Goal: Task Accomplishment & Management: Complete application form

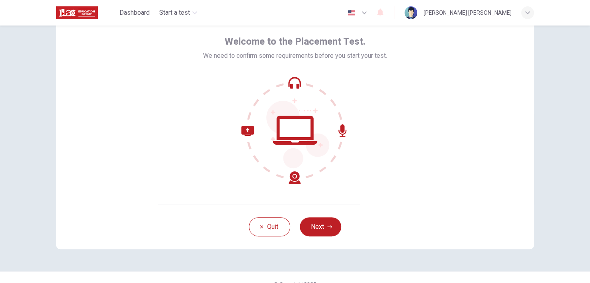
scroll to position [35, 0]
click at [327, 225] on icon "button" at bounding box center [329, 226] width 5 height 5
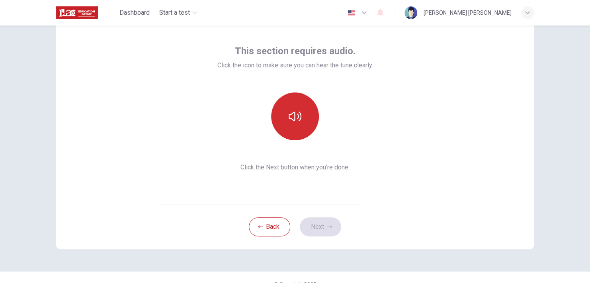
click at [292, 106] on button "button" at bounding box center [295, 116] width 48 height 48
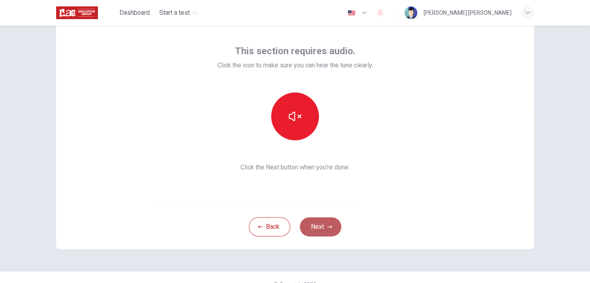
click at [315, 229] on button "Next" at bounding box center [320, 226] width 41 height 19
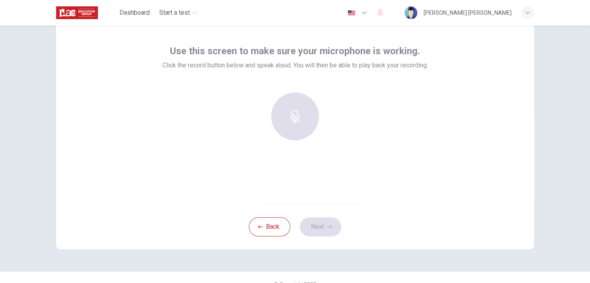
click at [358, 12] on button "button" at bounding box center [357, 13] width 29 height 16
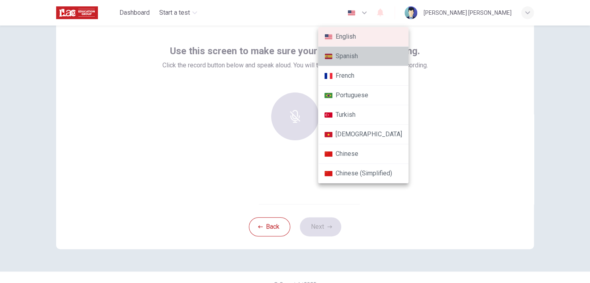
click at [370, 55] on li "Spanish" at bounding box center [363, 57] width 90 height 20
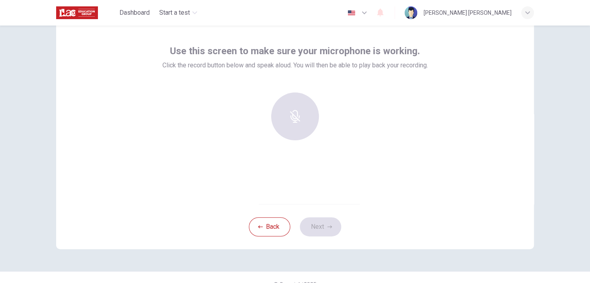
type input "es"
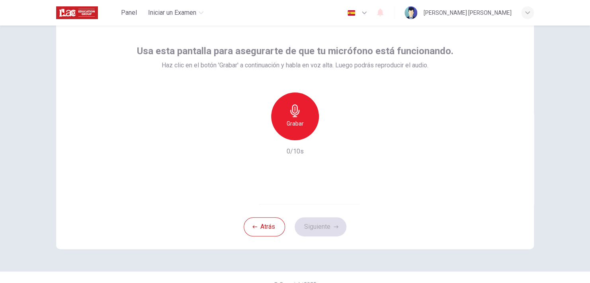
click at [295, 119] on h6 "Grabar" at bounding box center [295, 124] width 17 height 10
click at [294, 112] on icon "button" at bounding box center [294, 110] width 9 height 13
click at [328, 133] on icon "button" at bounding box center [332, 134] width 8 height 8
click at [323, 226] on button "Siguiente" at bounding box center [321, 226] width 52 height 19
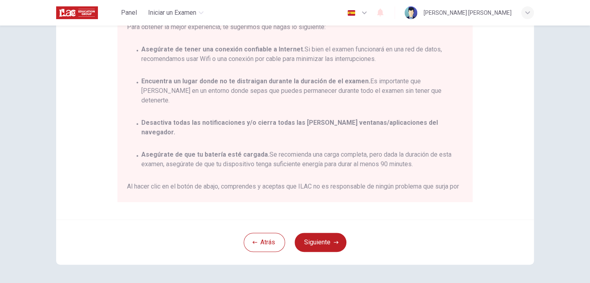
scroll to position [46, 0]
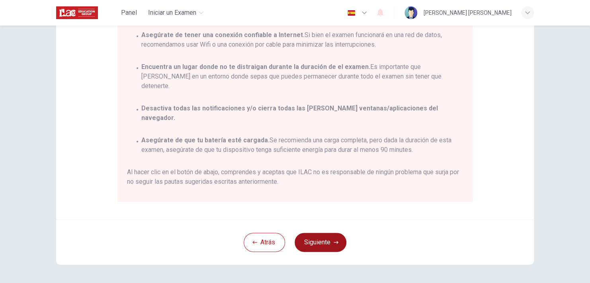
click at [329, 237] on button "Siguiente" at bounding box center [321, 242] width 52 height 19
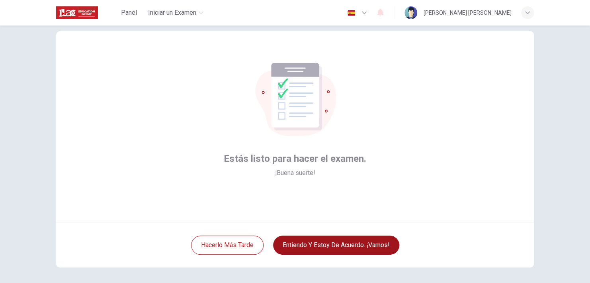
scroll to position [1, 0]
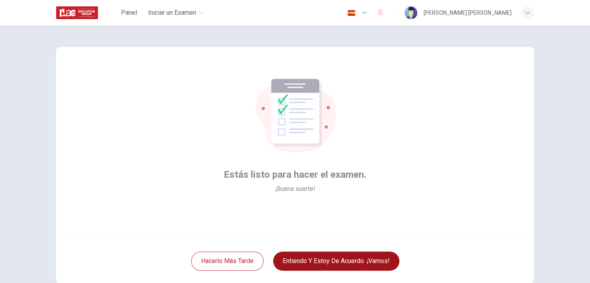
click at [343, 260] on button "Entiendo y estoy de acuerdo. ¡Vamos!" at bounding box center [336, 260] width 126 height 19
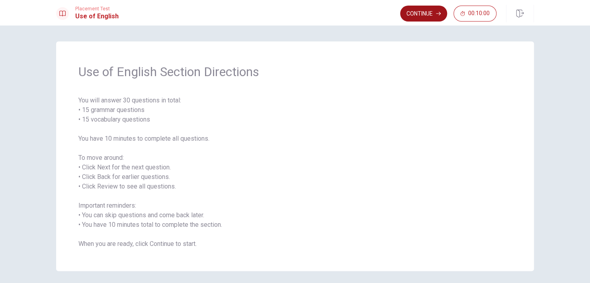
click at [425, 14] on button "Continue" at bounding box center [423, 14] width 47 height 16
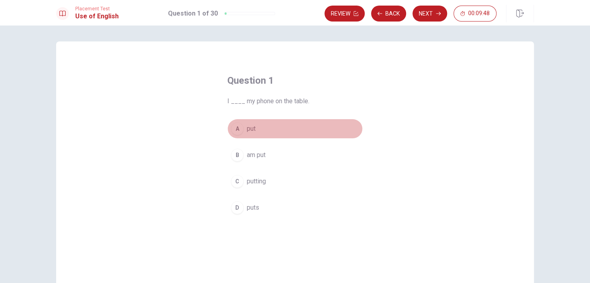
click at [231, 128] on div "A" at bounding box center [237, 128] width 13 height 13
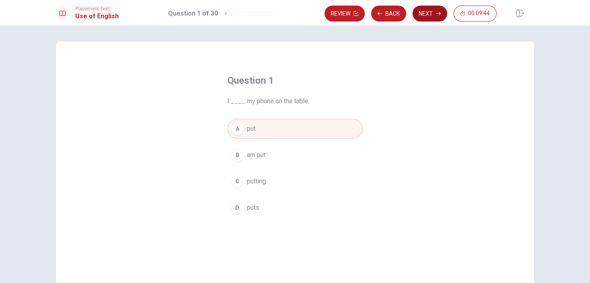
click at [432, 15] on button "Next" at bounding box center [430, 14] width 35 height 16
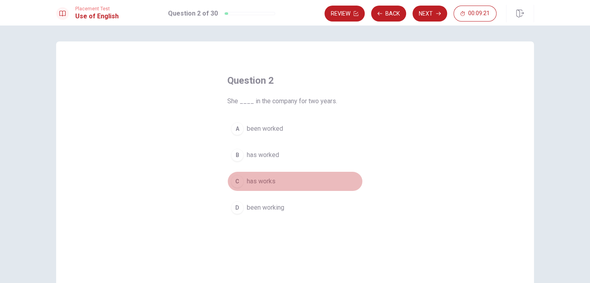
click at [265, 181] on span "has works" at bounding box center [261, 181] width 29 height 10
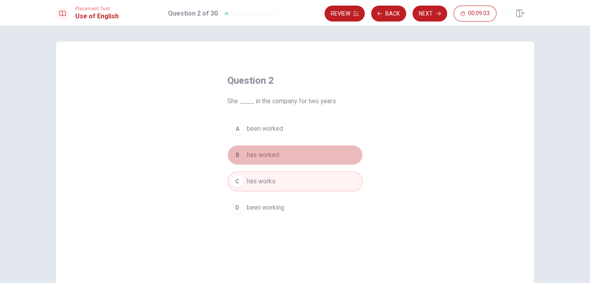
click at [258, 161] on button "B has worked" at bounding box center [294, 155] width 135 height 20
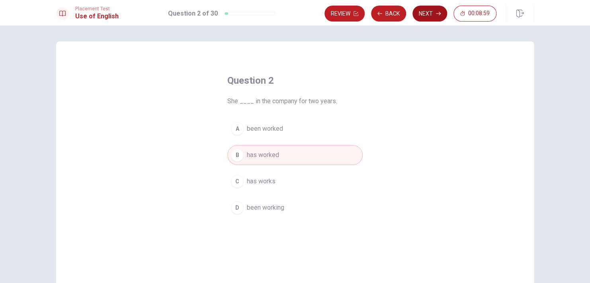
click at [435, 16] on button "Next" at bounding box center [430, 14] width 35 height 16
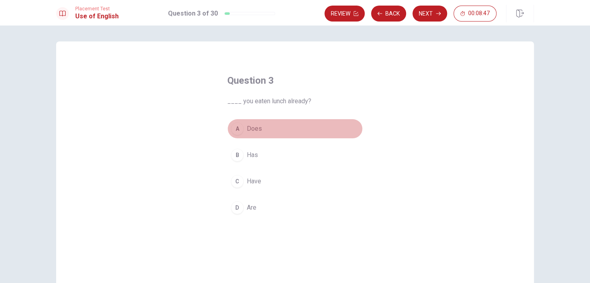
click at [238, 125] on div "A" at bounding box center [237, 128] width 13 height 13
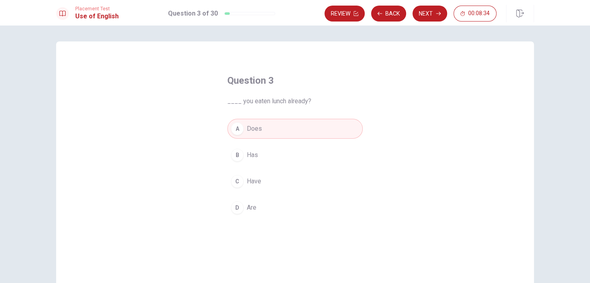
click at [254, 178] on span "Have" at bounding box center [254, 181] width 14 height 10
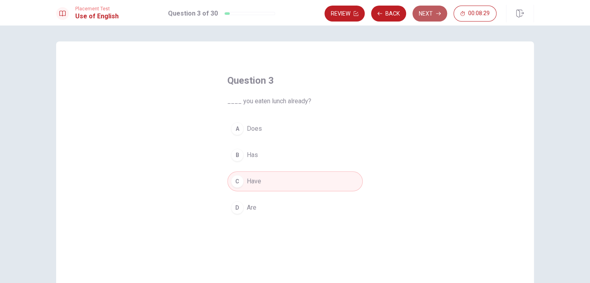
click at [427, 10] on button "Next" at bounding box center [430, 14] width 35 height 16
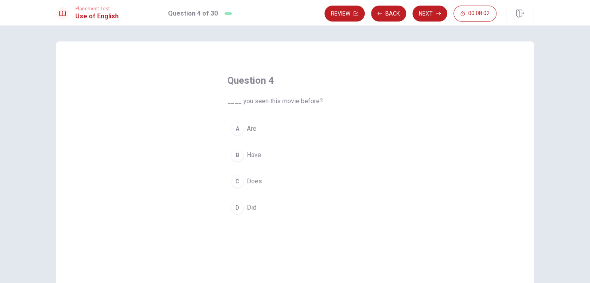
click at [247, 130] on span "Are" at bounding box center [252, 129] width 10 height 10
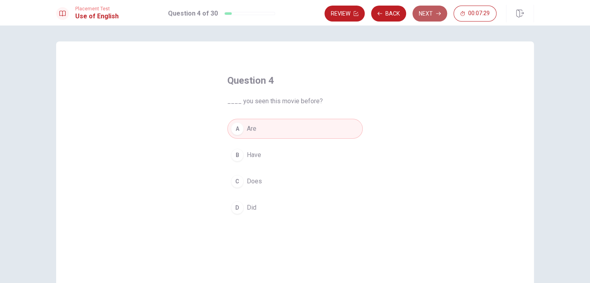
click at [418, 13] on button "Next" at bounding box center [430, 14] width 35 height 16
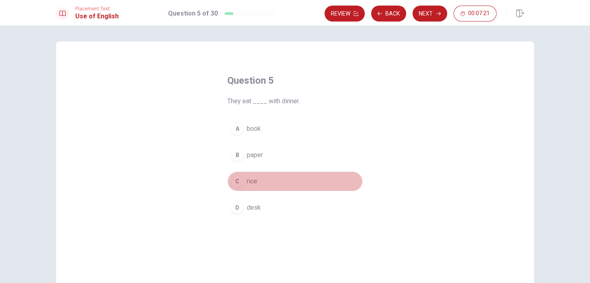
click at [233, 178] on div "C" at bounding box center [237, 181] width 13 height 13
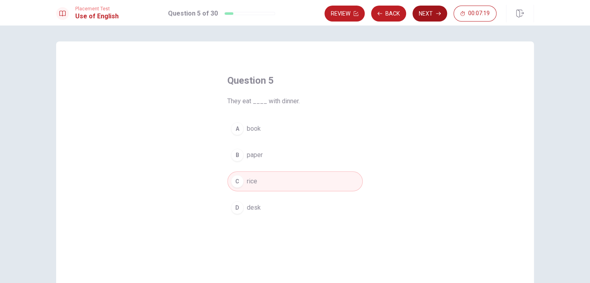
click at [419, 17] on button "Next" at bounding box center [430, 14] width 35 height 16
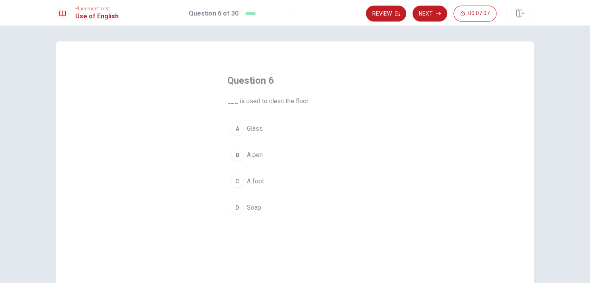
click at [247, 209] on span "Soap" at bounding box center [254, 208] width 14 height 10
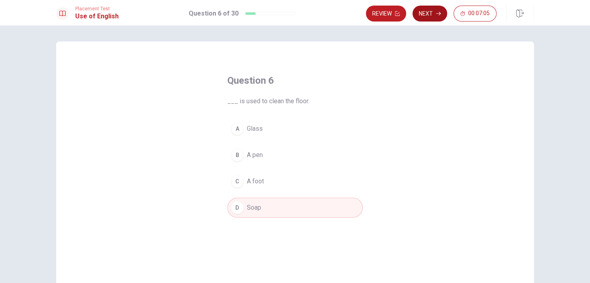
click at [429, 16] on button "Next" at bounding box center [430, 14] width 35 height 16
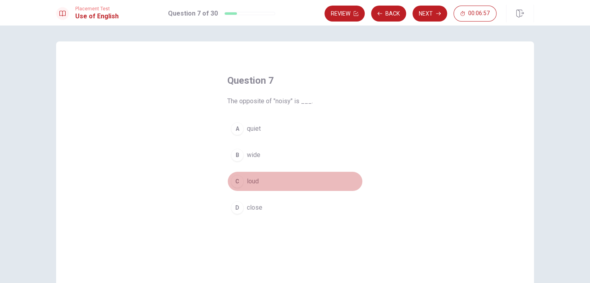
click at [232, 182] on div "C" at bounding box center [237, 181] width 13 height 13
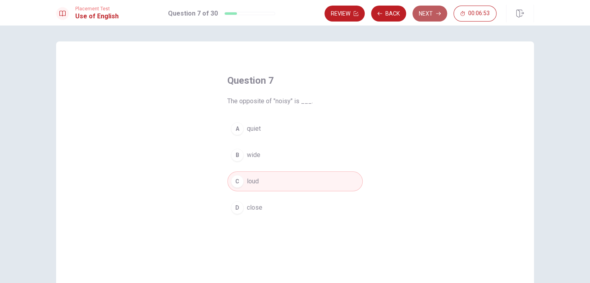
click at [438, 16] on button "Next" at bounding box center [430, 14] width 35 height 16
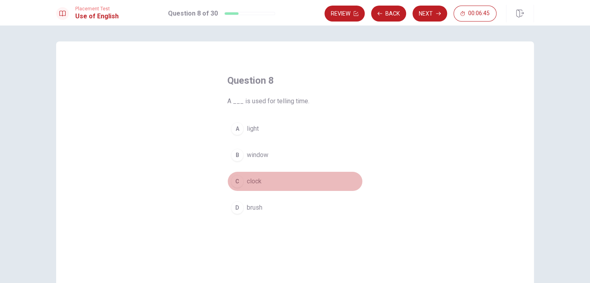
click at [239, 181] on div "C" at bounding box center [237, 181] width 13 height 13
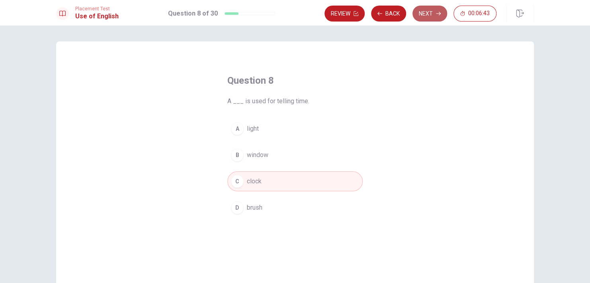
click at [437, 12] on icon "button" at bounding box center [438, 13] width 5 height 5
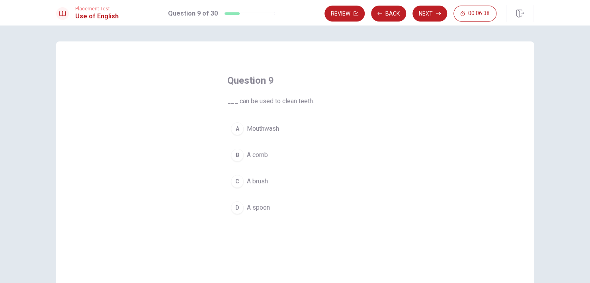
click at [233, 175] on div "C" at bounding box center [237, 181] width 13 height 13
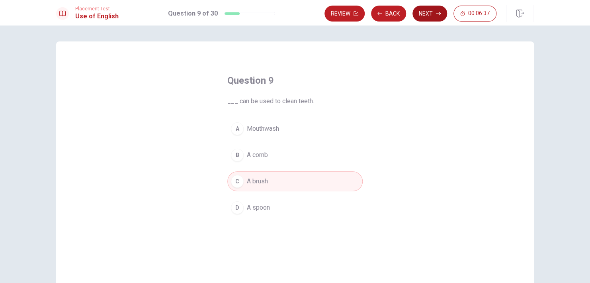
click at [423, 17] on button "Next" at bounding box center [430, 14] width 35 height 16
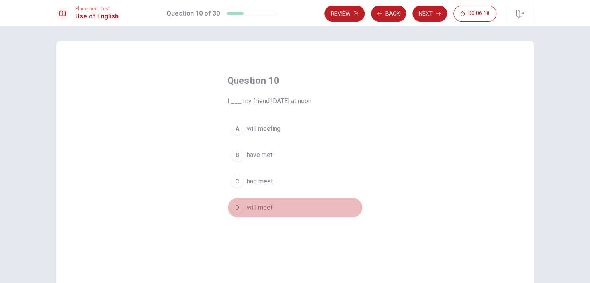
click at [257, 211] on span "will meet" at bounding box center [259, 208] width 25 height 10
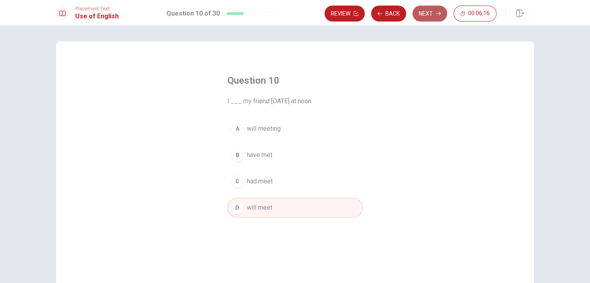
click at [430, 10] on button "Next" at bounding box center [430, 14] width 35 height 16
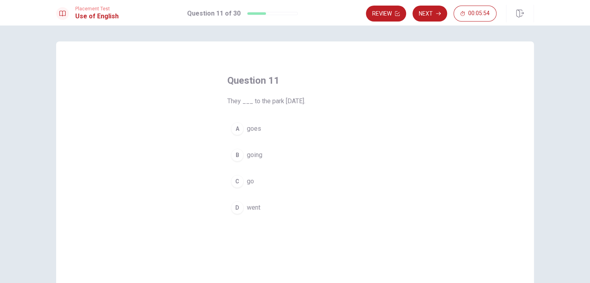
click at [235, 128] on div "A" at bounding box center [237, 128] width 13 height 13
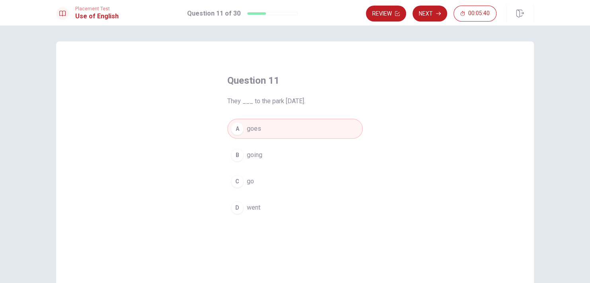
click at [256, 209] on span "went" at bounding box center [254, 208] width 14 height 10
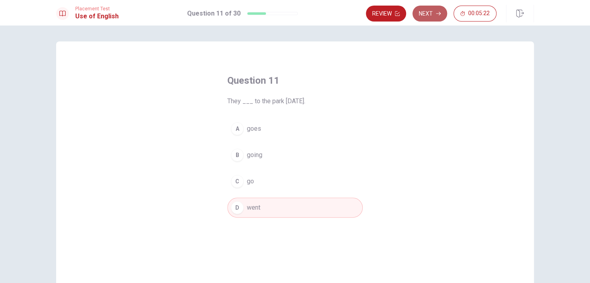
click at [429, 15] on button "Next" at bounding box center [430, 14] width 35 height 16
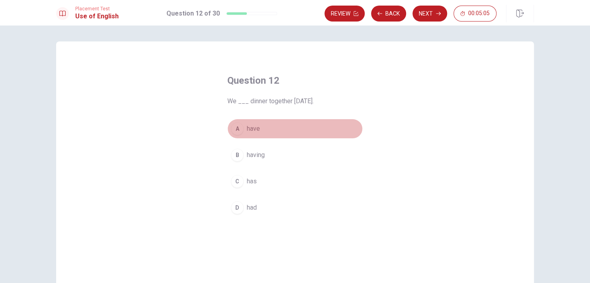
click at [270, 128] on button "A have" at bounding box center [294, 129] width 135 height 20
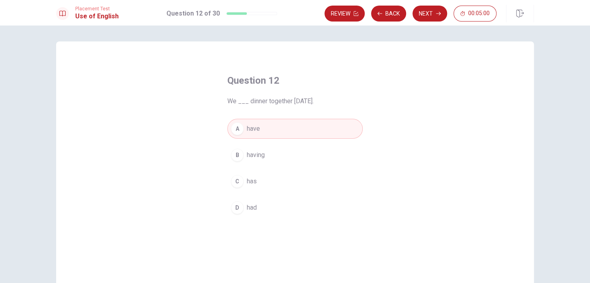
click at [273, 155] on button "B having" at bounding box center [294, 155] width 135 height 20
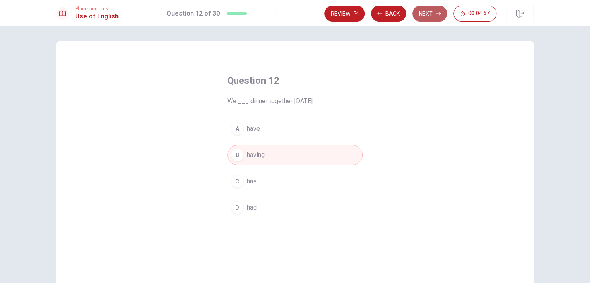
click at [432, 18] on button "Next" at bounding box center [430, 14] width 35 height 16
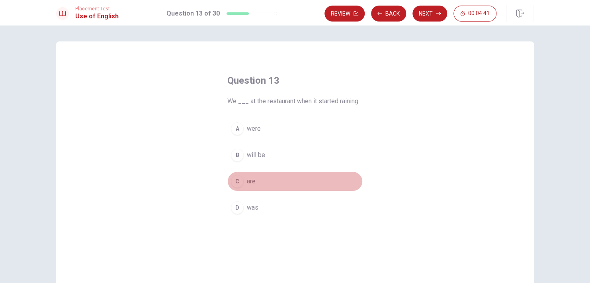
click at [253, 186] on button "C are" at bounding box center [294, 181] width 135 height 20
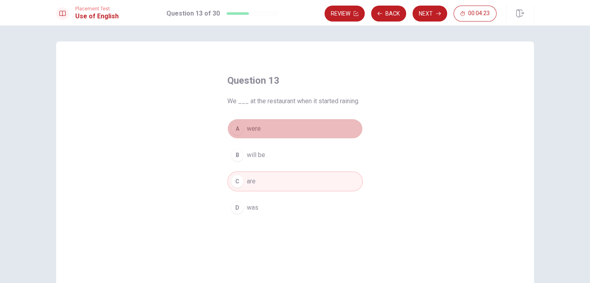
click at [284, 124] on button "A were" at bounding box center [294, 129] width 135 height 20
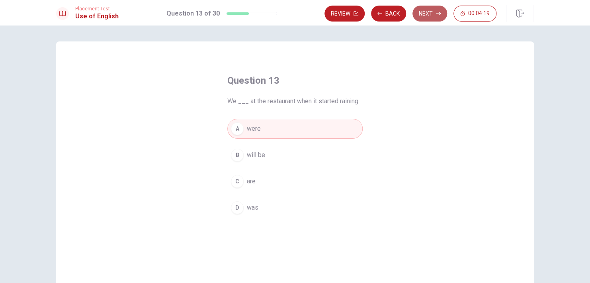
click at [429, 15] on button "Next" at bounding box center [430, 14] width 35 height 16
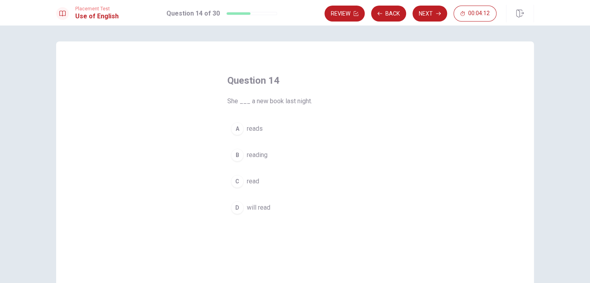
click at [257, 127] on span "reads" at bounding box center [255, 129] width 16 height 10
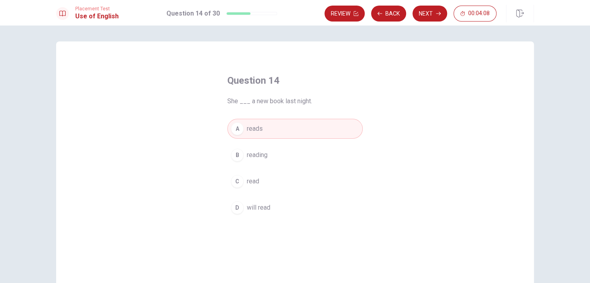
click at [275, 155] on button "B reading" at bounding box center [294, 155] width 135 height 20
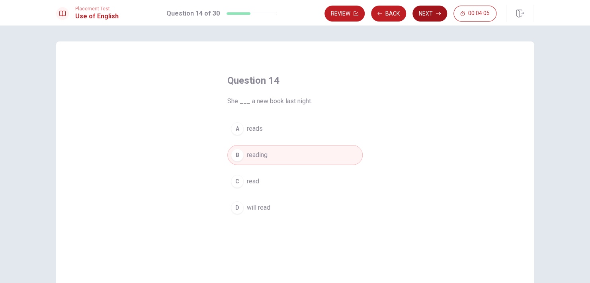
click at [429, 13] on button "Next" at bounding box center [430, 14] width 35 height 16
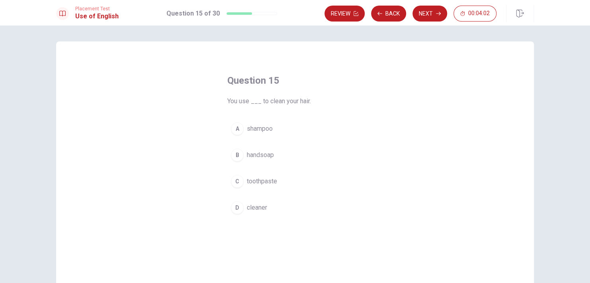
click at [251, 133] on button "A shampoo" at bounding box center [294, 129] width 135 height 20
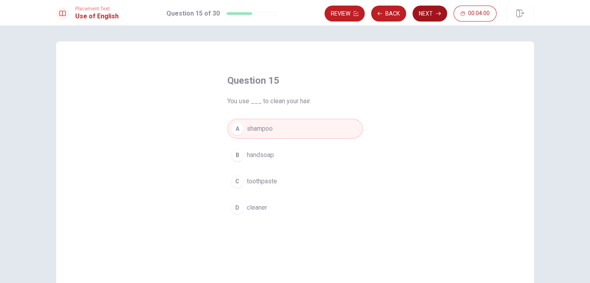
click at [425, 18] on button "Next" at bounding box center [430, 14] width 35 height 16
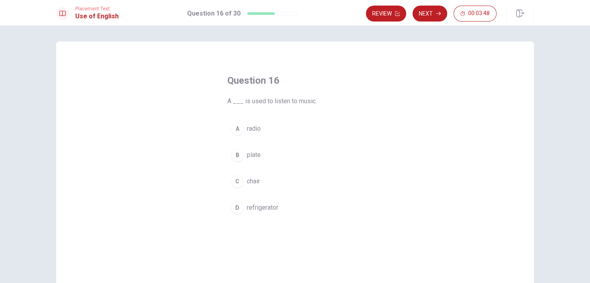
click at [261, 131] on button "A radio" at bounding box center [294, 129] width 135 height 20
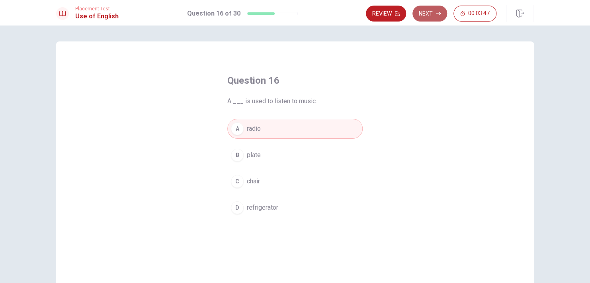
click at [429, 9] on button "Next" at bounding box center [430, 14] width 35 height 16
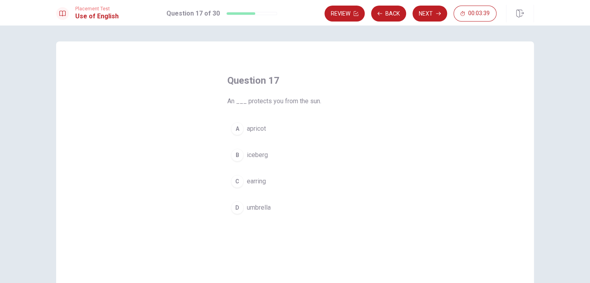
click at [270, 213] on button "D umbrella" at bounding box center [294, 208] width 135 height 20
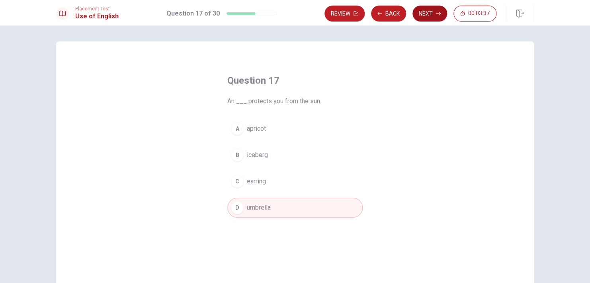
click at [431, 18] on button "Next" at bounding box center [430, 14] width 35 height 16
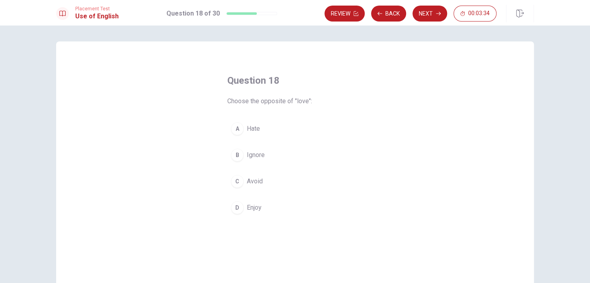
click at [266, 120] on button "A Hate" at bounding box center [294, 129] width 135 height 20
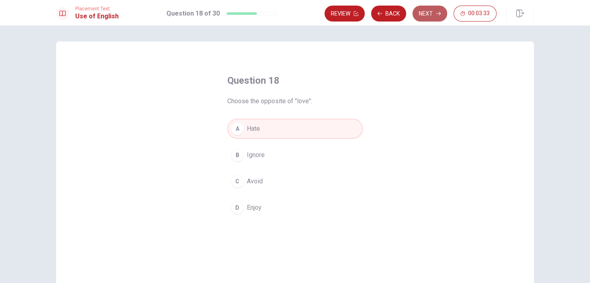
click at [433, 12] on button "Next" at bounding box center [430, 14] width 35 height 16
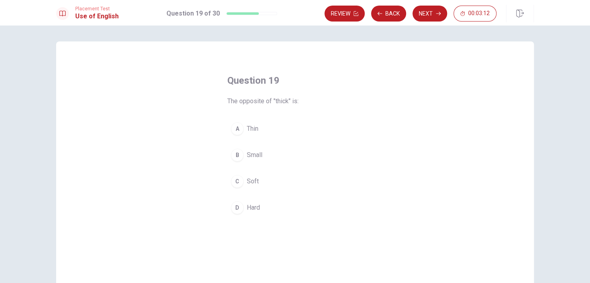
click at [267, 179] on button "C Soft" at bounding box center [294, 181] width 135 height 20
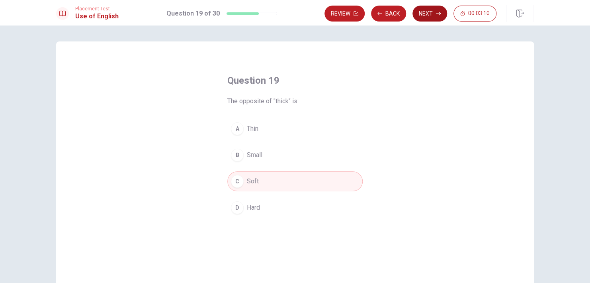
click at [427, 14] on button "Next" at bounding box center [430, 14] width 35 height 16
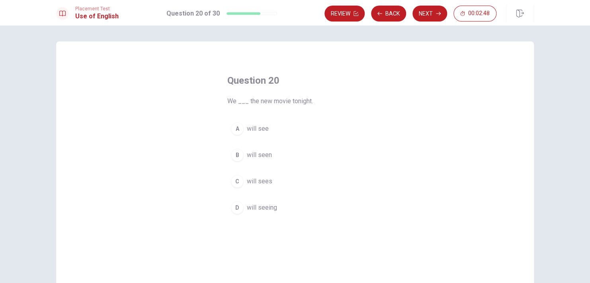
click at [263, 124] on span "will see" at bounding box center [258, 129] width 22 height 10
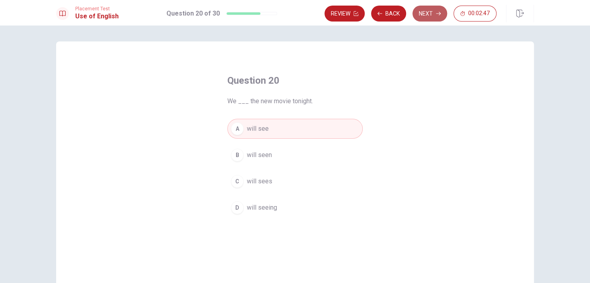
click at [427, 14] on button "Next" at bounding box center [430, 14] width 35 height 16
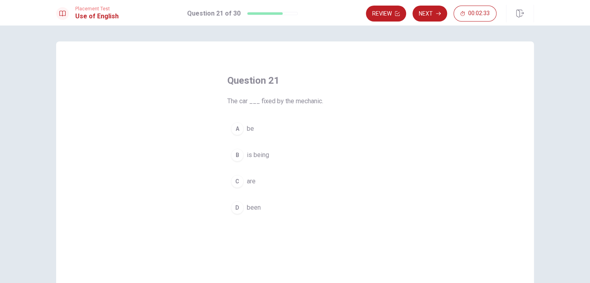
click at [263, 152] on span "is being" at bounding box center [258, 155] width 22 height 10
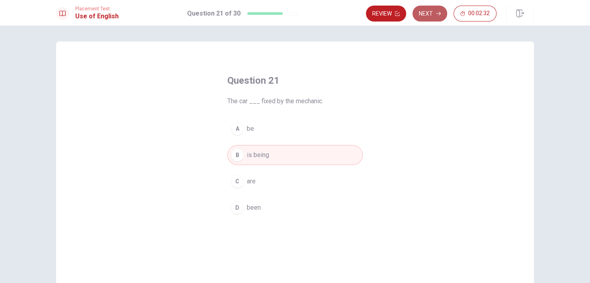
click at [430, 14] on button "Next" at bounding box center [430, 14] width 35 height 16
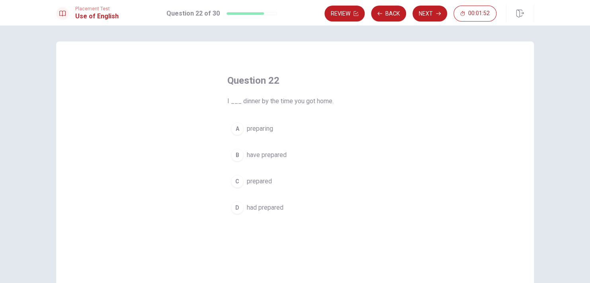
click at [279, 158] on span "have prepared" at bounding box center [267, 155] width 40 height 10
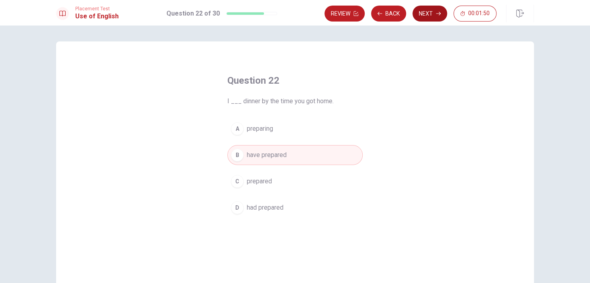
click at [429, 14] on button "Next" at bounding box center [430, 14] width 35 height 16
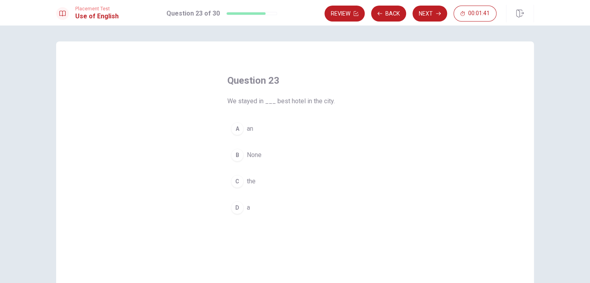
click at [244, 182] on button "C the" at bounding box center [294, 181] width 135 height 20
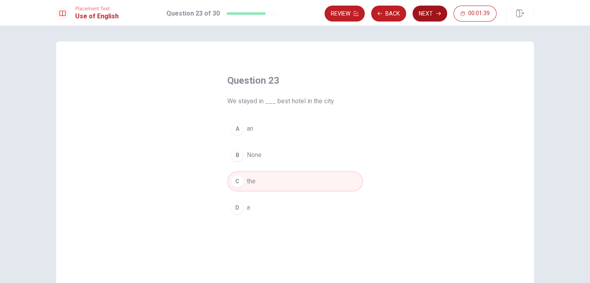
click at [419, 17] on button "Next" at bounding box center [430, 14] width 35 height 16
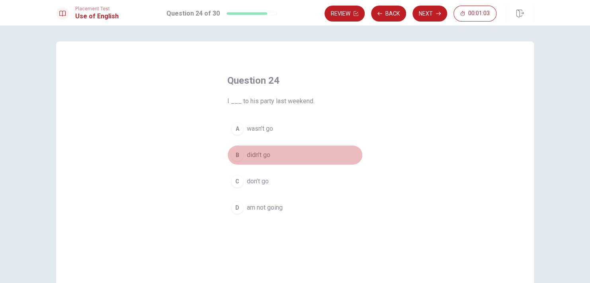
click at [235, 157] on div "B" at bounding box center [237, 155] width 13 height 13
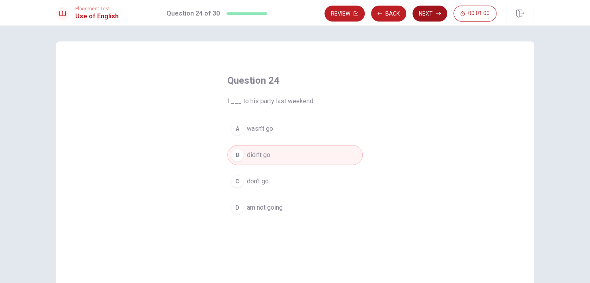
click at [432, 7] on button "Next" at bounding box center [430, 14] width 35 height 16
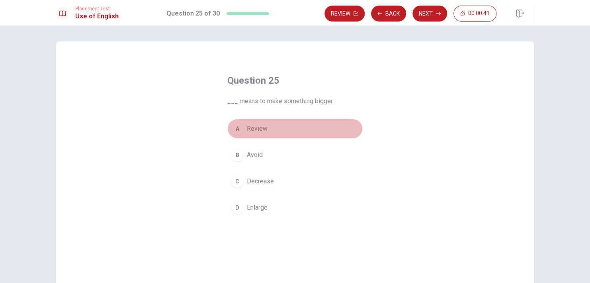
click at [250, 129] on span "Review" at bounding box center [257, 129] width 21 height 10
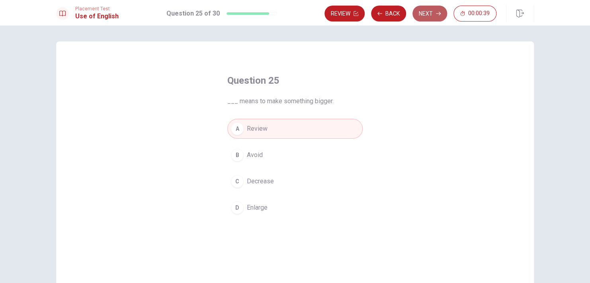
click at [424, 12] on button "Next" at bounding box center [430, 14] width 35 height 16
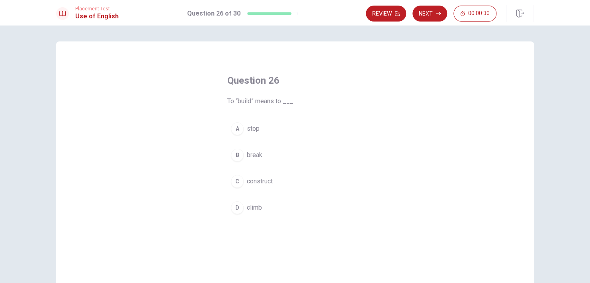
click at [256, 178] on span "construct" at bounding box center [260, 181] width 26 height 10
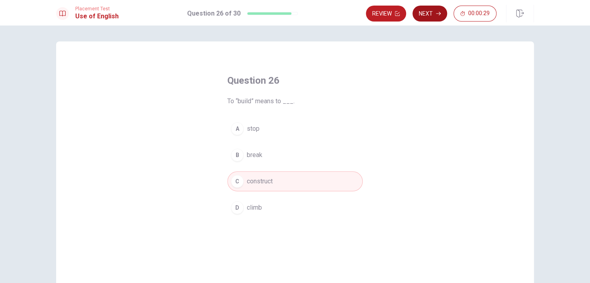
click at [437, 15] on icon "button" at bounding box center [438, 13] width 5 height 5
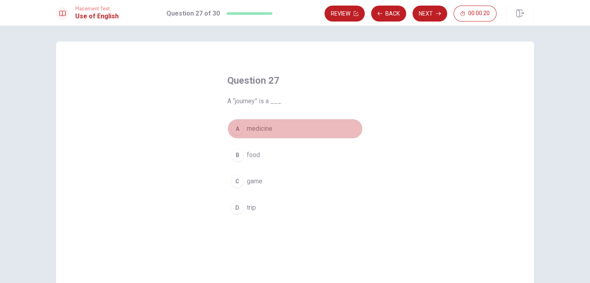
click at [266, 129] on span "medicine" at bounding box center [259, 129] width 25 height 10
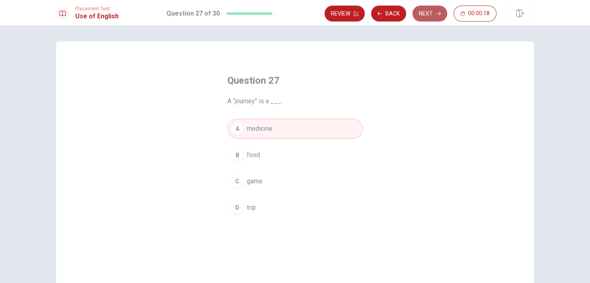
click at [439, 14] on icon "button" at bounding box center [438, 13] width 5 height 5
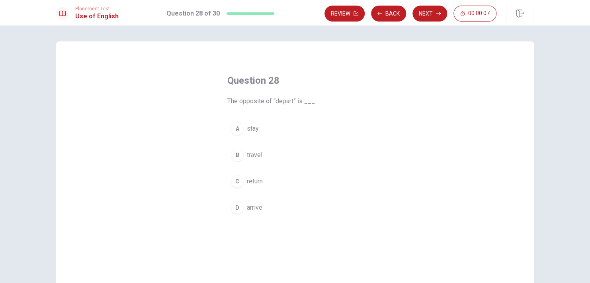
click at [255, 204] on span "arrive" at bounding box center [255, 208] width 16 height 10
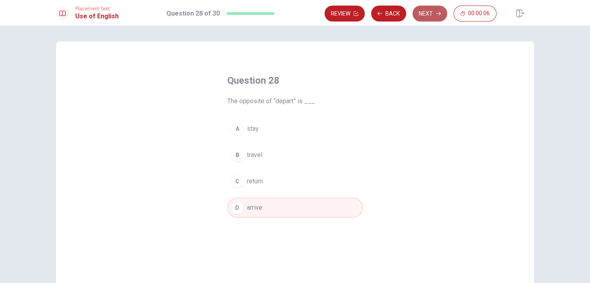
click at [427, 9] on button "Next" at bounding box center [430, 14] width 35 height 16
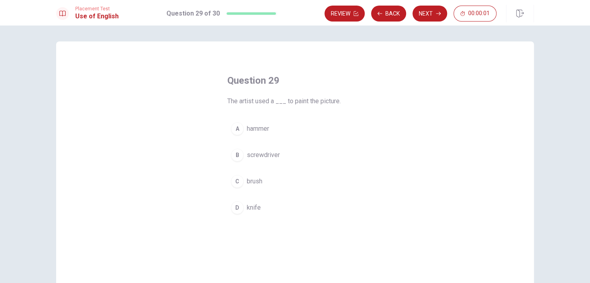
click at [255, 186] on button "C brush" at bounding box center [294, 181] width 135 height 20
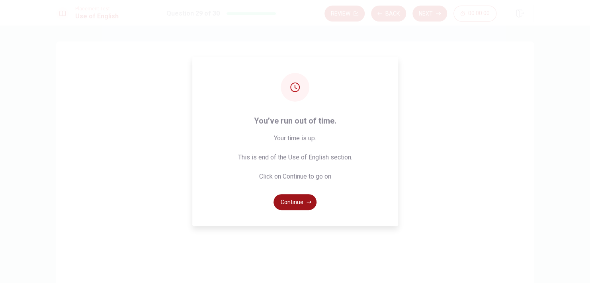
click at [298, 201] on button "Continue" at bounding box center [295, 202] width 43 height 16
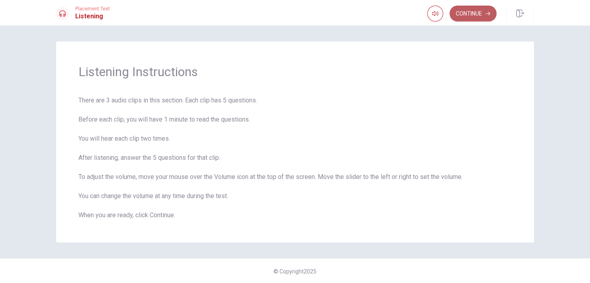
click at [486, 14] on icon "button" at bounding box center [488, 13] width 5 height 5
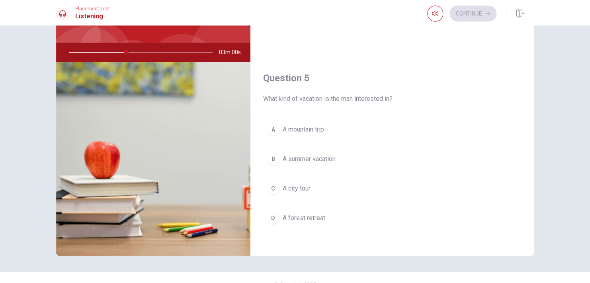
scroll to position [64, 0]
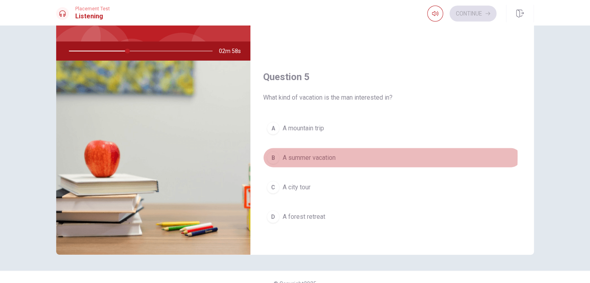
click at [296, 153] on span "A summer vacation" at bounding box center [309, 158] width 53 height 10
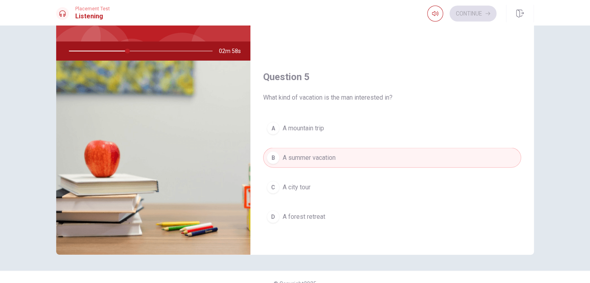
type input "41"
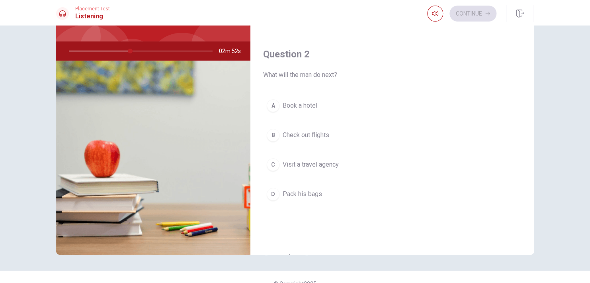
scroll to position [166, 0]
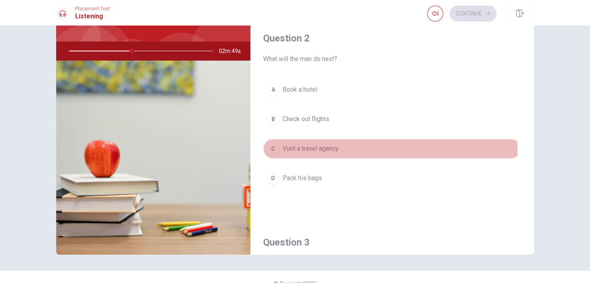
click at [296, 153] on button "C Visit a travel agency" at bounding box center [392, 149] width 258 height 20
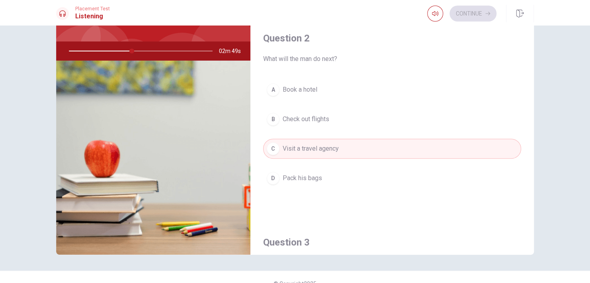
type input "44"
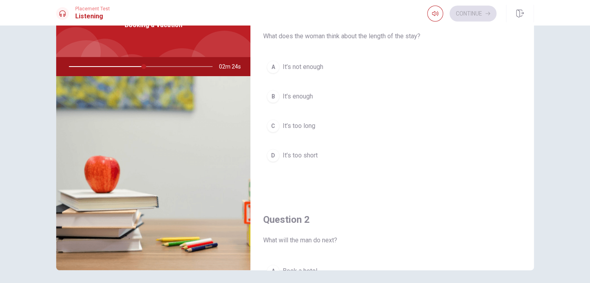
scroll to position [32, 0]
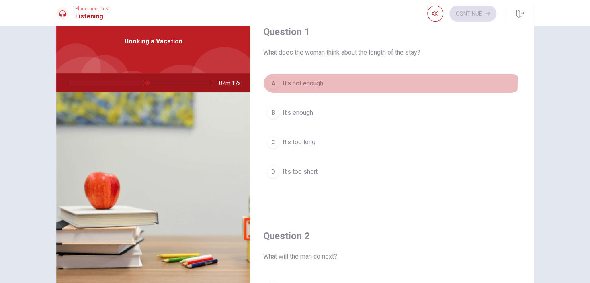
click at [315, 79] on span "It’s not enough" at bounding box center [303, 83] width 41 height 10
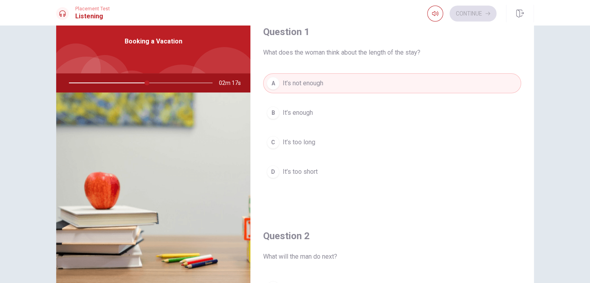
type input "55"
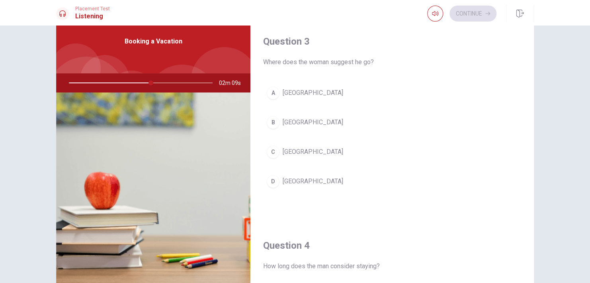
scroll to position [414, 0]
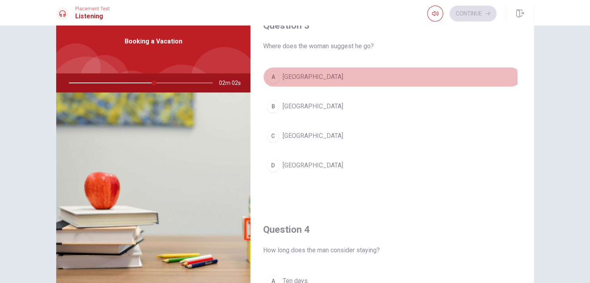
click at [315, 79] on button "A [GEOGRAPHIC_DATA]" at bounding box center [392, 77] width 258 height 20
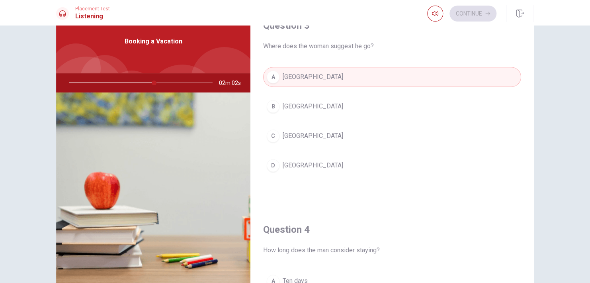
type input "60"
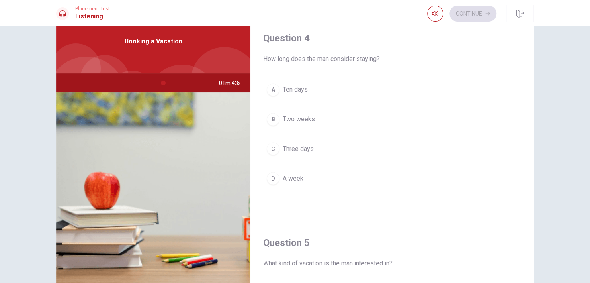
scroll to position [589, 0]
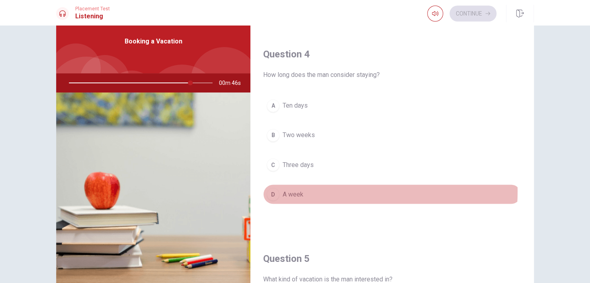
click at [305, 189] on button "D A week" at bounding box center [392, 194] width 258 height 20
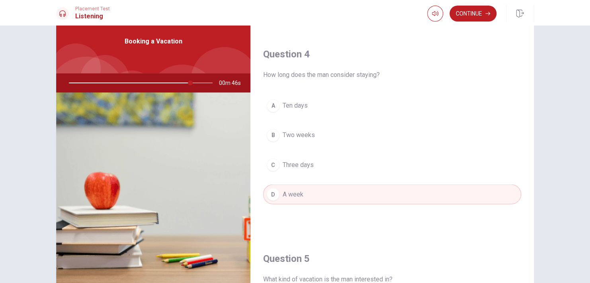
type input "85"
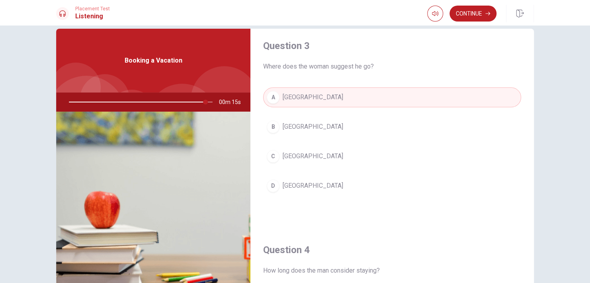
scroll to position [414, 0]
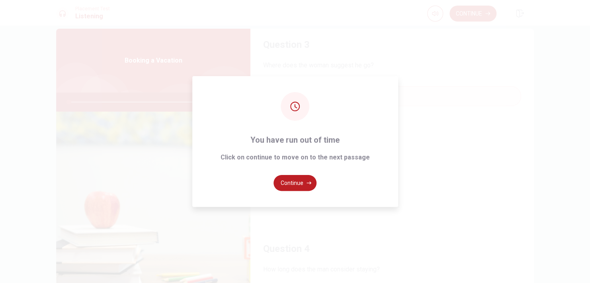
type input "0"
click at [294, 183] on button "Continue" at bounding box center [295, 183] width 43 height 16
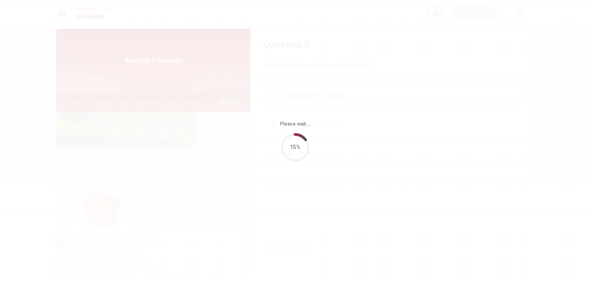
scroll to position [0, 0]
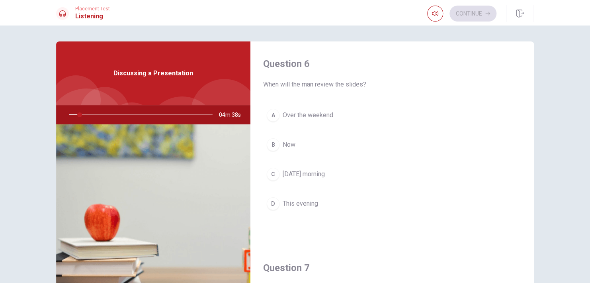
click at [422, 65] on h4 "Question 6" at bounding box center [392, 63] width 258 height 13
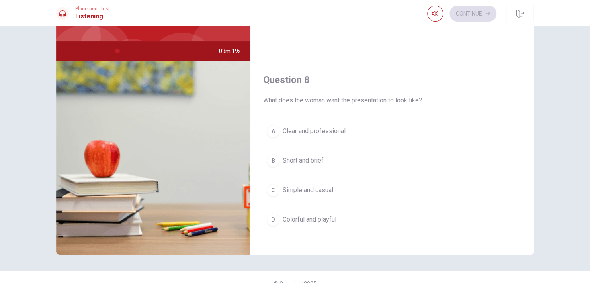
scroll to position [344, 0]
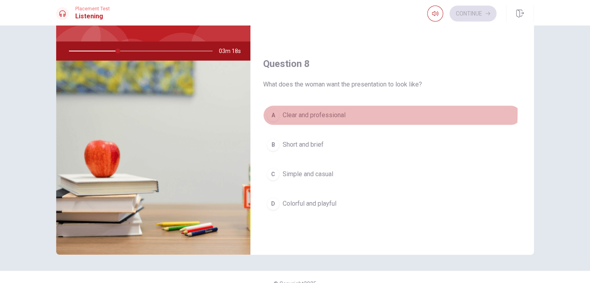
click at [321, 111] on span "Clear and professional" at bounding box center [314, 115] width 63 height 10
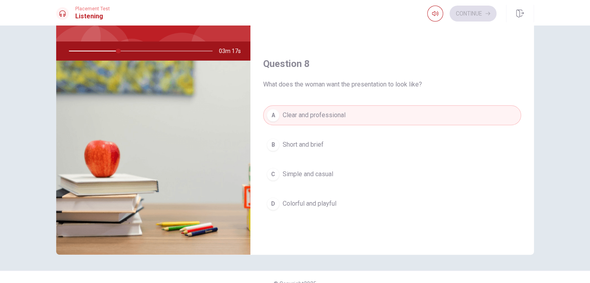
type input "35"
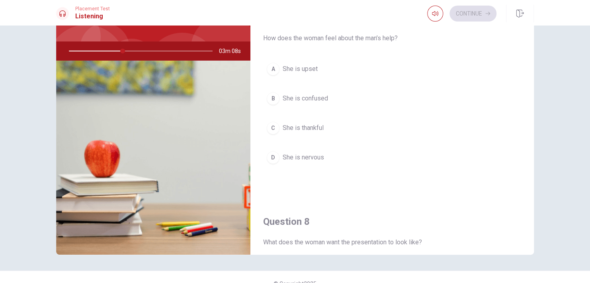
scroll to position [185, 0]
click at [303, 130] on span "She is thankful" at bounding box center [303, 130] width 41 height 10
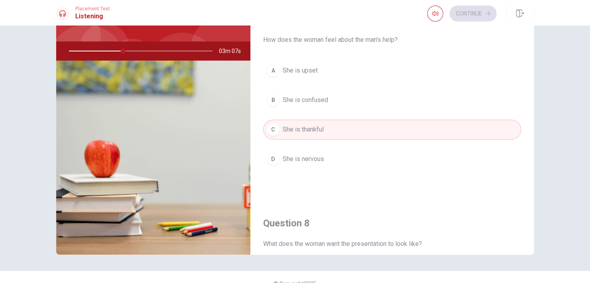
type input "38"
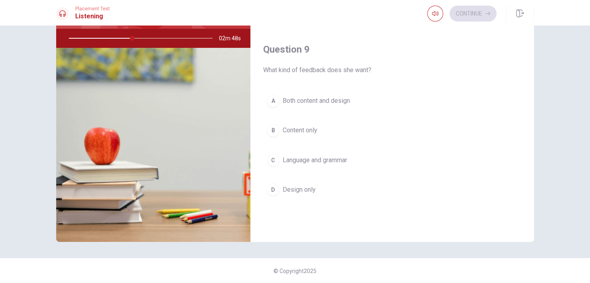
scroll to position [548, 0]
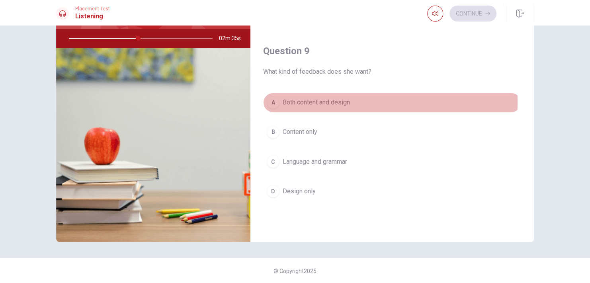
click at [345, 99] on span "Both content and design" at bounding box center [316, 103] width 67 height 10
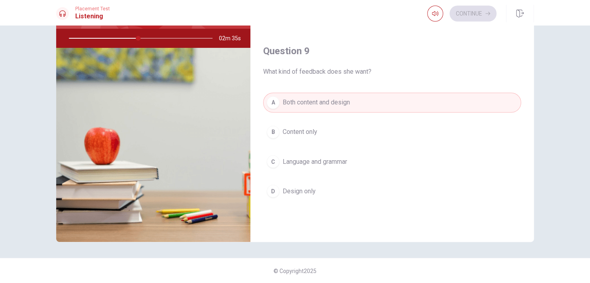
type input "49"
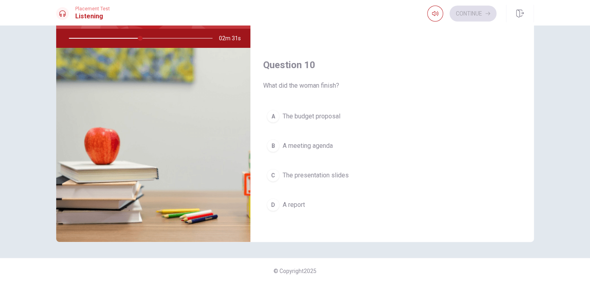
scroll to position [739, 0]
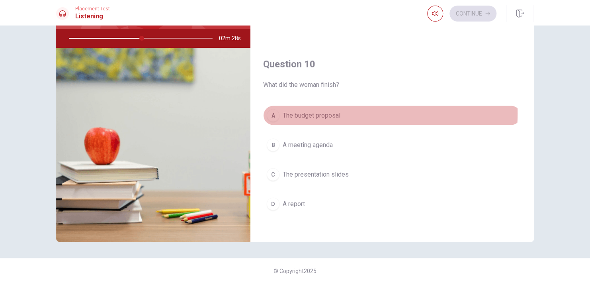
click at [305, 110] on span "The budget proposal" at bounding box center [312, 115] width 58 height 10
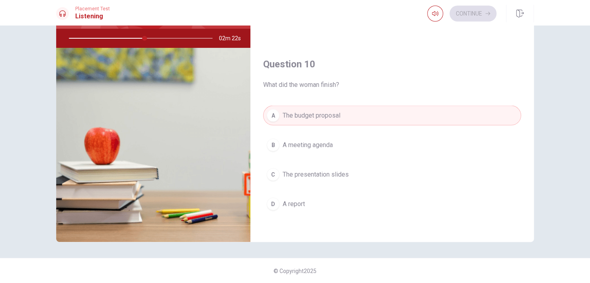
type input "53"
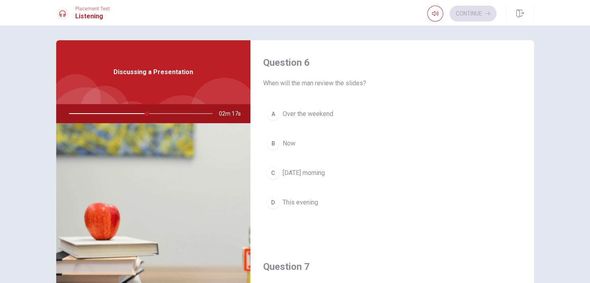
scroll to position [0, 0]
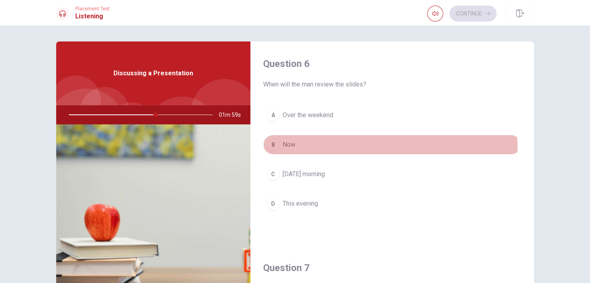
click at [276, 151] on button "B Now" at bounding box center [392, 145] width 258 height 20
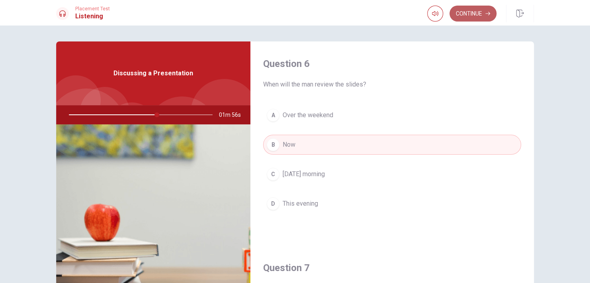
click at [472, 14] on button "Continue" at bounding box center [473, 14] width 47 height 16
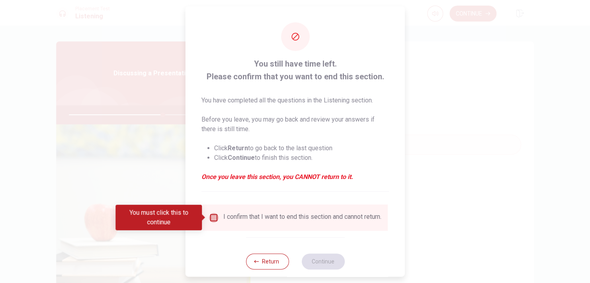
click at [211, 213] on input "You must click this to continue" at bounding box center [214, 218] width 10 height 10
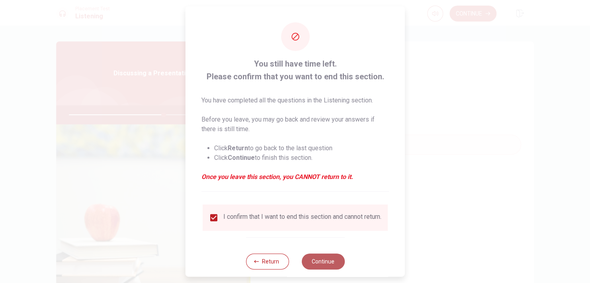
click at [333, 262] on button "Continue" at bounding box center [323, 261] width 43 height 16
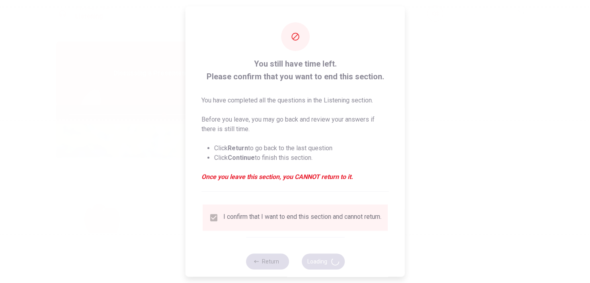
type input "67"
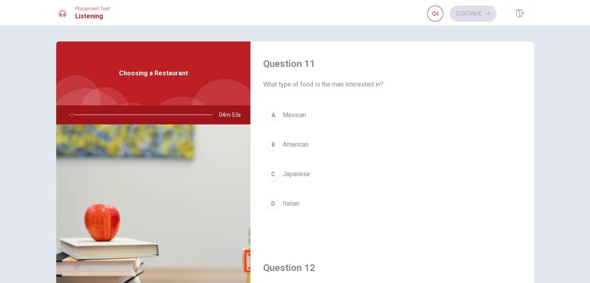
click at [471, 61] on h4 "Question 11" at bounding box center [392, 63] width 258 height 13
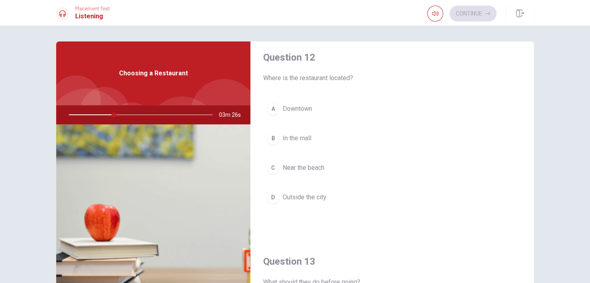
scroll to position [207, 0]
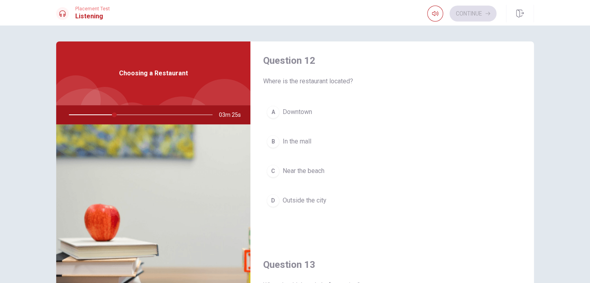
click at [278, 108] on button "A Downtown" at bounding box center [392, 112] width 258 height 20
type input "32"
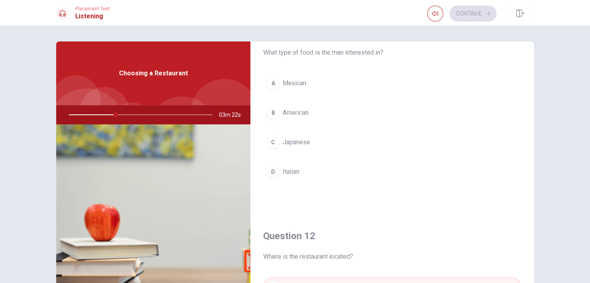
scroll to position [16, 0]
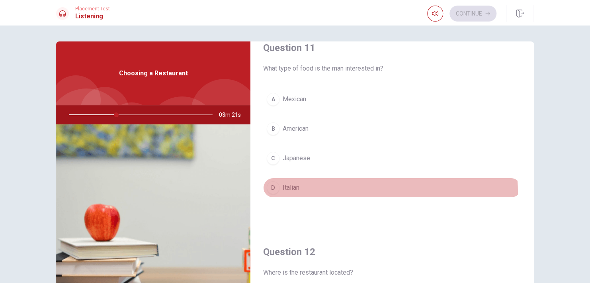
click at [278, 195] on button "D Italian" at bounding box center [392, 188] width 258 height 20
type input "33"
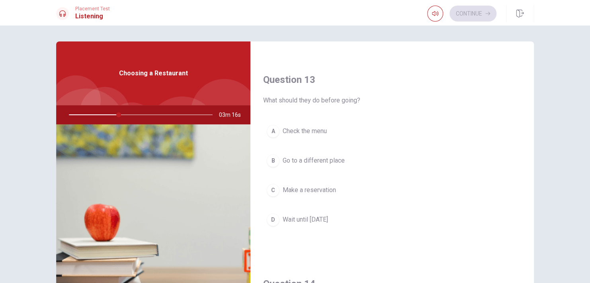
scroll to position [398, 0]
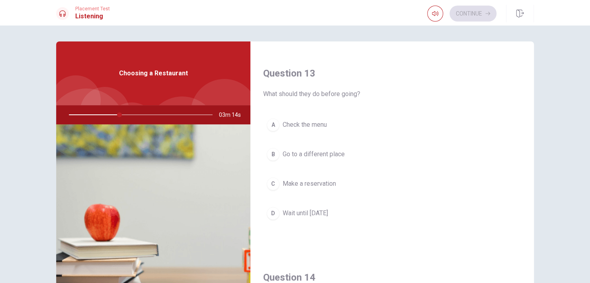
click at [308, 122] on span "Check the menu" at bounding box center [305, 125] width 44 height 10
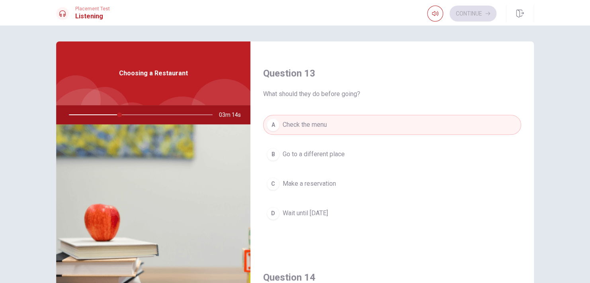
type input "36"
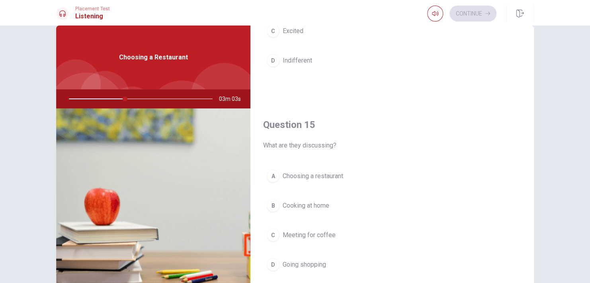
scroll to position [32, 0]
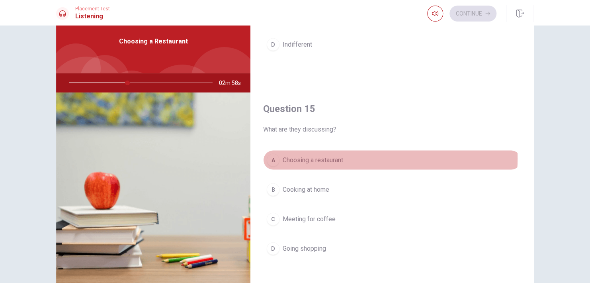
click at [341, 155] on span "Choosing a restaurant" at bounding box center [313, 160] width 61 height 10
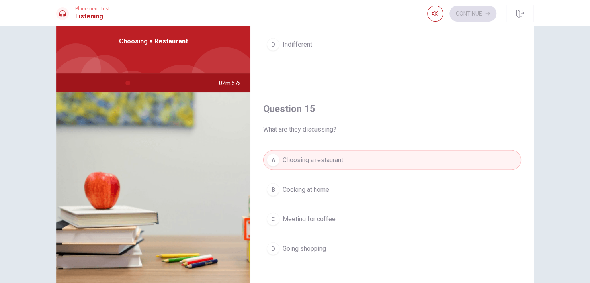
type input "41"
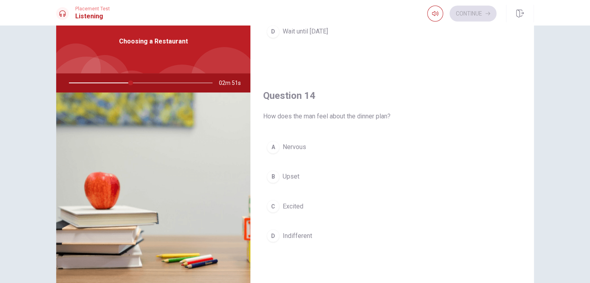
scroll to position [564, 0]
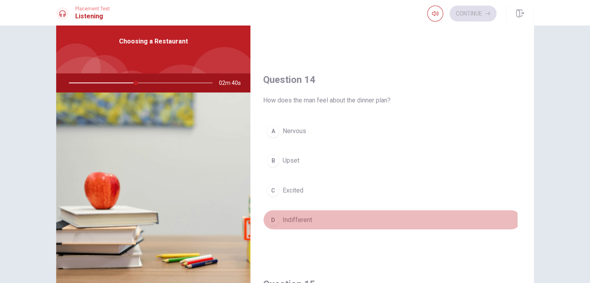
click at [294, 217] on span "Indifferent" at bounding box center [297, 220] width 29 height 10
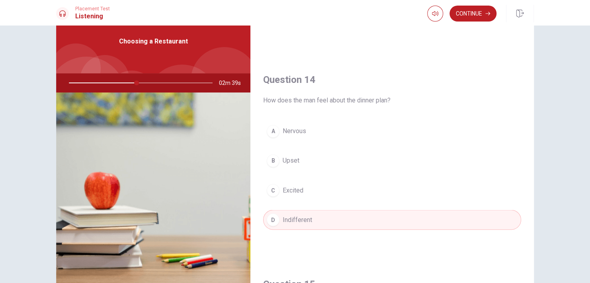
type input "47"
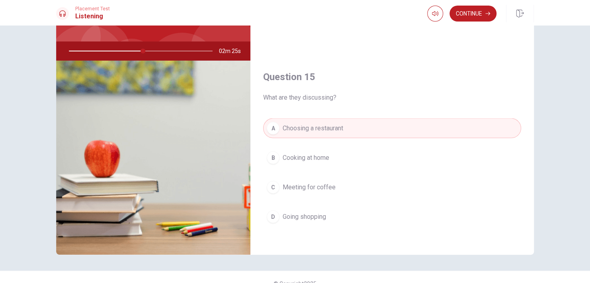
scroll to position [76, 0]
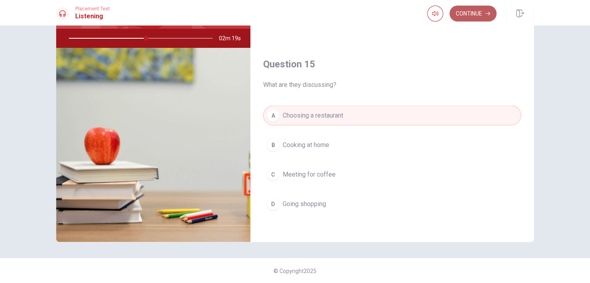
click at [472, 12] on button "Continue" at bounding box center [473, 14] width 47 height 16
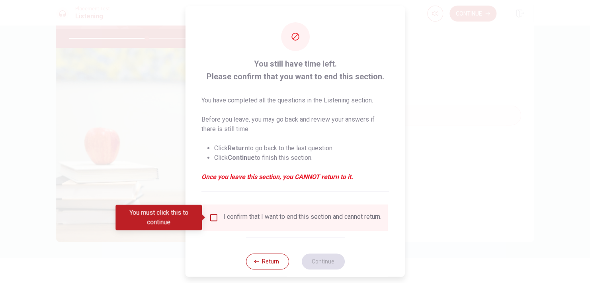
click at [264, 213] on div "I confirm that I want to end this section and cannot return." at bounding box center [302, 218] width 158 height 10
click at [209, 217] on input "You must click this to continue" at bounding box center [214, 218] width 10 height 10
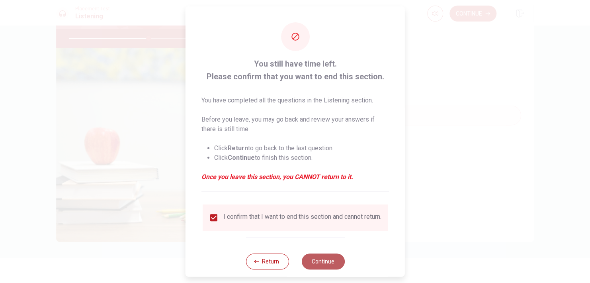
click at [315, 264] on button "Continue" at bounding box center [323, 261] width 43 height 16
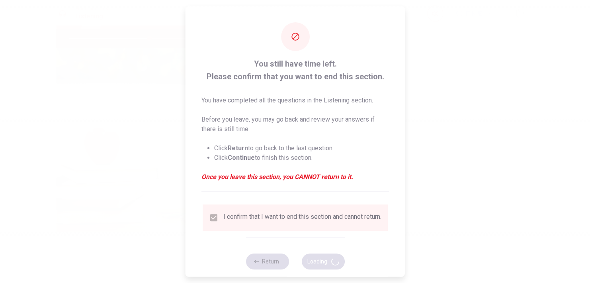
type input "56"
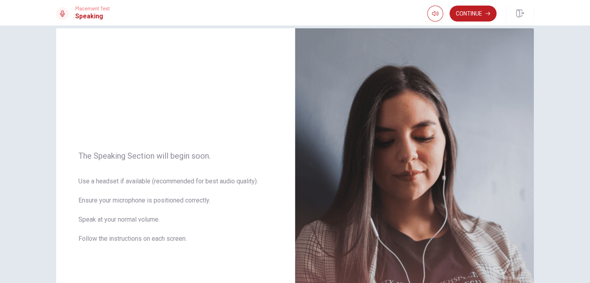
scroll to position [0, 0]
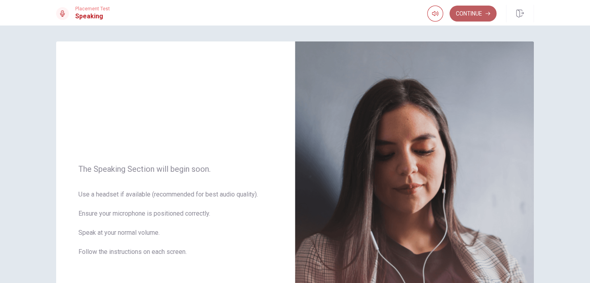
click at [463, 16] on button "Continue" at bounding box center [473, 14] width 47 height 16
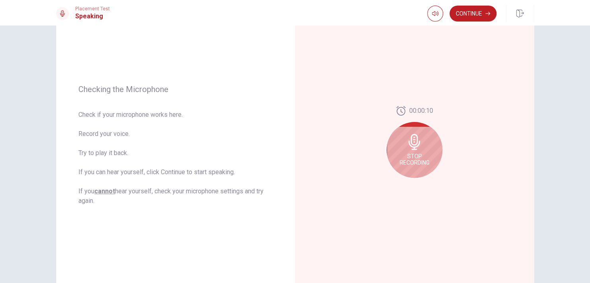
scroll to position [71, 0]
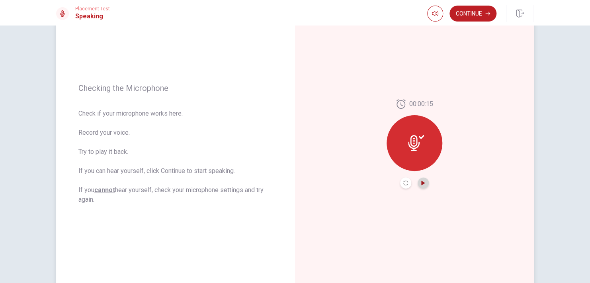
click at [423, 181] on icon "Play Audio" at bounding box center [423, 182] width 5 height 5
click at [423, 181] on icon "Pause Audio" at bounding box center [423, 182] width 4 height 5
click at [423, 181] on icon "Play Audio" at bounding box center [423, 182] width 5 height 5
click at [479, 18] on button "Continue" at bounding box center [473, 14] width 47 height 16
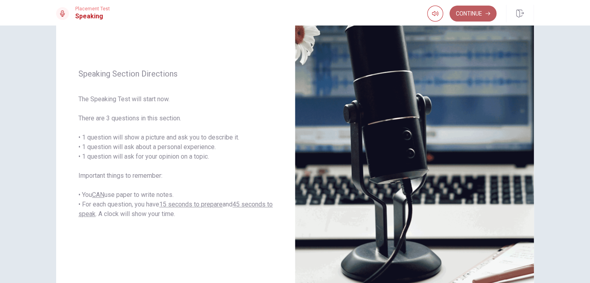
click at [469, 11] on button "Continue" at bounding box center [473, 14] width 47 height 16
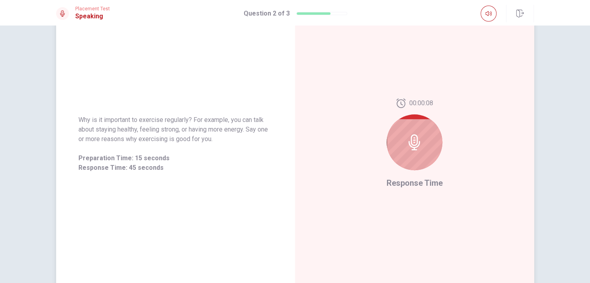
click at [427, 151] on div at bounding box center [415, 142] width 56 height 56
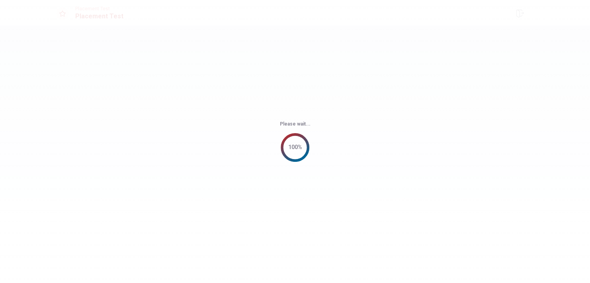
scroll to position [0, 0]
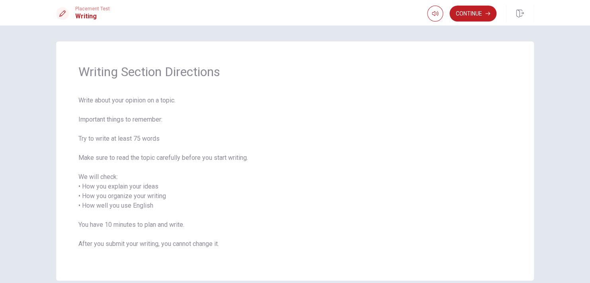
click at [481, 3] on div "Placement Test Writing Continue" at bounding box center [295, 12] width 590 height 25
click at [480, 16] on button "Continue" at bounding box center [473, 14] width 47 height 16
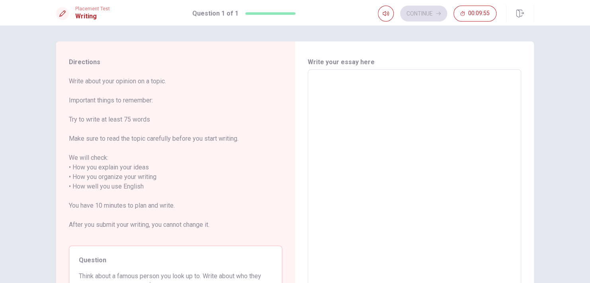
click at [530, 68] on div "Write your essay here x ​ Word count : 0" at bounding box center [414, 186] width 239 height 291
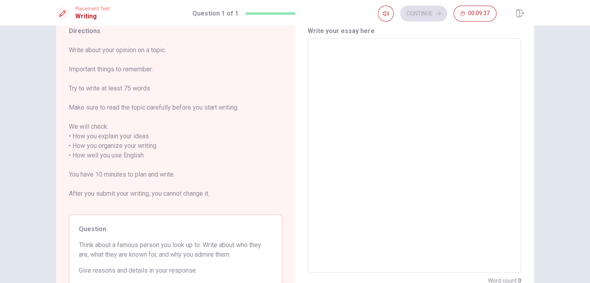
scroll to position [16, 0]
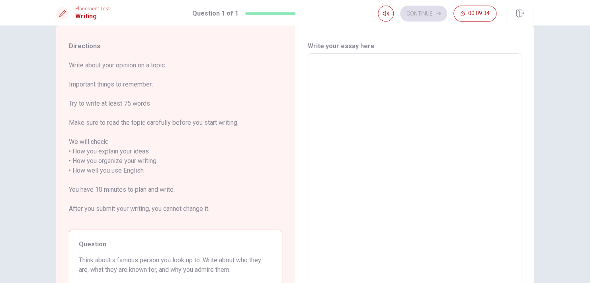
click at [347, 58] on div "x ​" at bounding box center [414, 170] width 213 height 234
type textarea "i"
type textarea "x"
type textarea "if"
type textarea "x"
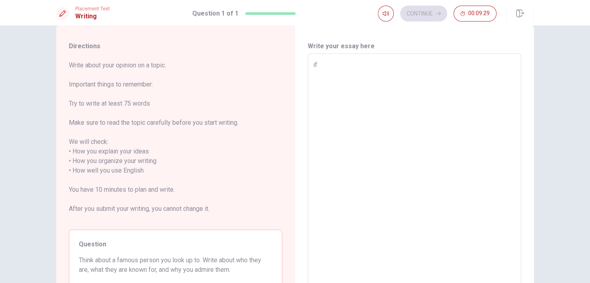
type textarea "if"
type textarea "x"
type textarea "if i"
type textarea "x"
type textarea "if i"
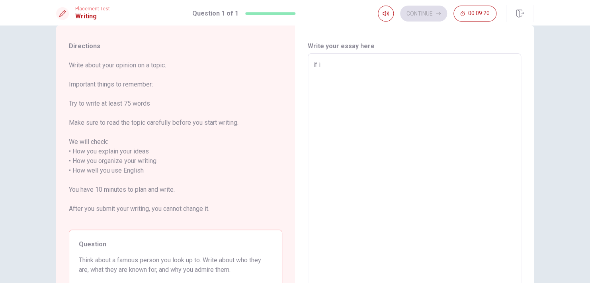
type textarea "x"
type textarea "if i l"
type textarea "x"
type textarea "if i lo"
type textarea "x"
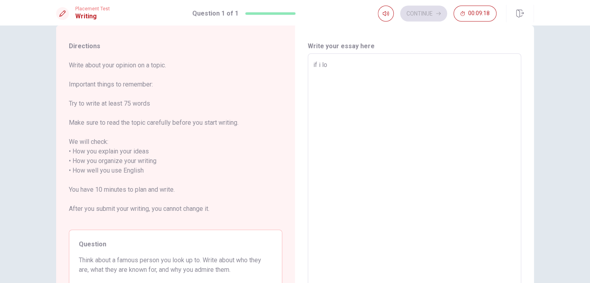
type textarea "if i loo"
type textarea "x"
type textarea "if i lo"
type textarea "x"
type textarea "if i l"
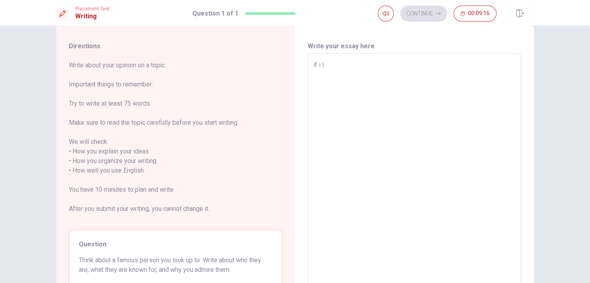
type textarea "x"
type textarea "if i"
type textarea "x"
type textarea "if i k"
type textarea "x"
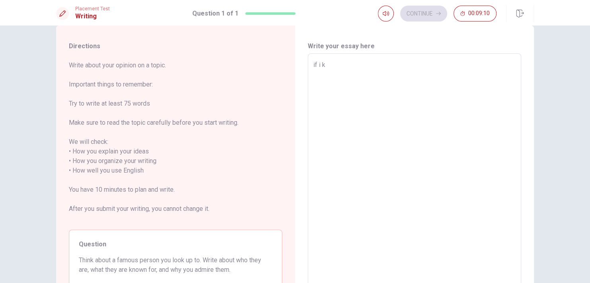
type textarea "if i kn"
type textarea "x"
type textarea "if i kno"
type textarea "x"
type textarea "if i know"
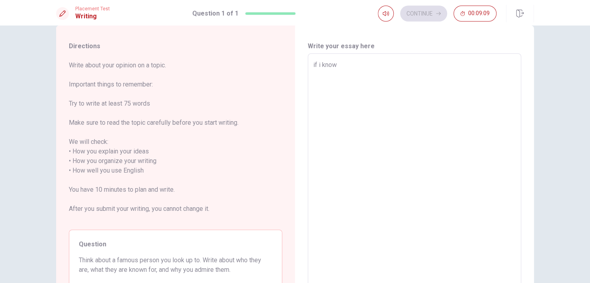
type textarea "x"
type textarea "if i know"
type textarea "x"
type textarea "if i know t"
type textarea "x"
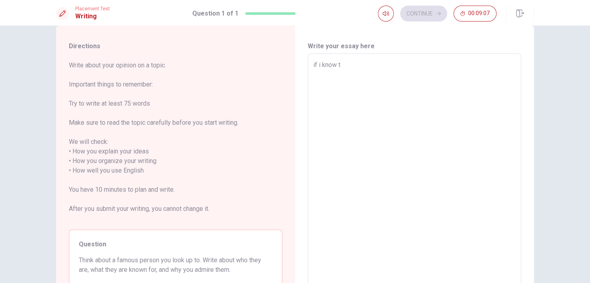
type textarea "if i know th"
type textarea "x"
type textarea "if i know the"
type textarea "x"
type textarea "if i know the"
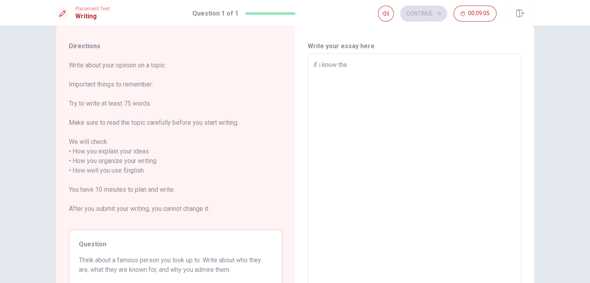
type textarea "x"
type textarea "if i know the"
type textarea "x"
type textarea "if i know th"
type textarea "x"
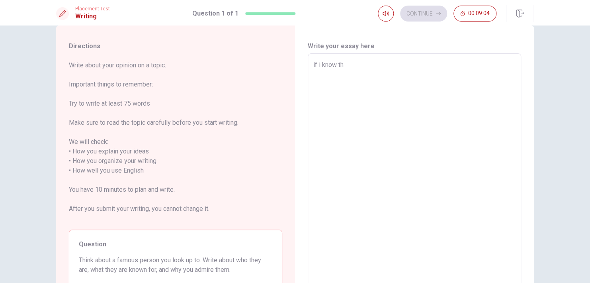
type textarea "if i know t"
type textarea "x"
type textarea "if i know"
type textarea "x"
type textarea "if i know a"
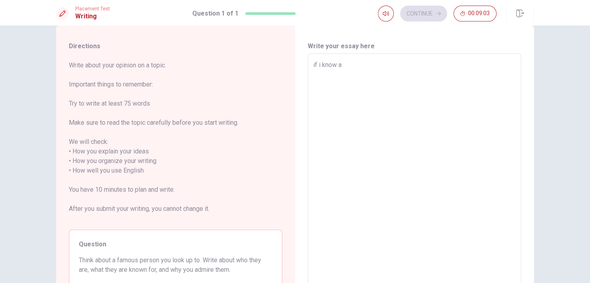
type textarea "x"
type textarea "if i know a"
type textarea "x"
type textarea "if i know a f"
type textarea "x"
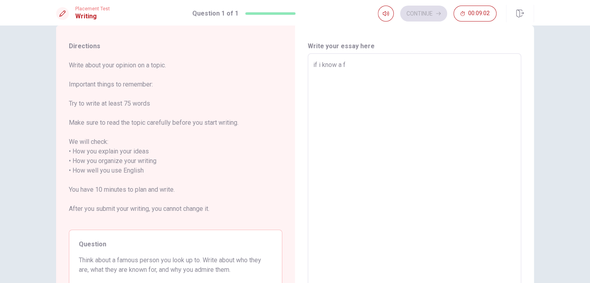
type textarea "if i know a fa"
type textarea "x"
type textarea "if i know a fam"
type textarea "x"
type textarea "if i know a famo"
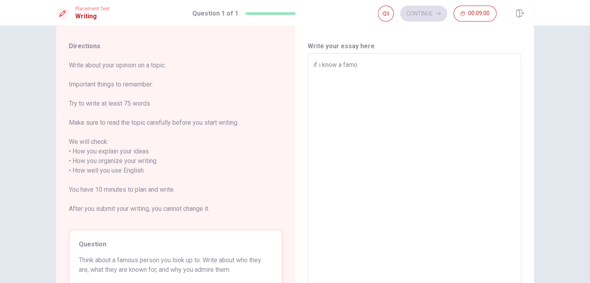
type textarea "x"
type textarea "if i know a famou"
type textarea "x"
type textarea "if i know a famous"
type textarea "x"
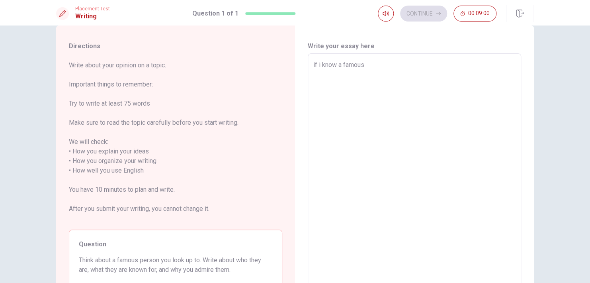
type textarea "if i know a famous"
type textarea "x"
type textarea "if i know a famous"
type textarea "x"
type textarea "if i know a famous,"
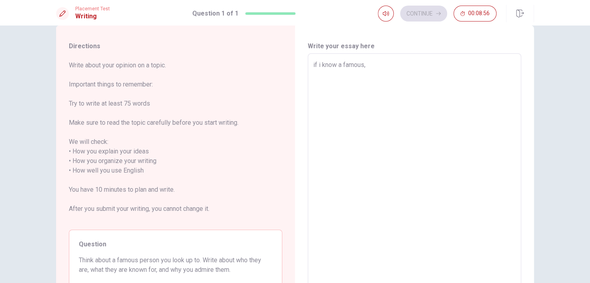
type textarea "x"
type textarea "if i know a famous,"
type textarea "x"
type textarea "if i know a famous, i"
type textarea "x"
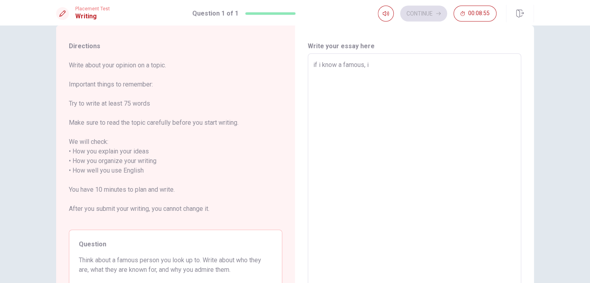
type textarea "if i know a famous, i"
type textarea "x"
type textarea "if i know a famous, i"
type textarea "x"
type textarea "if i know a famous,"
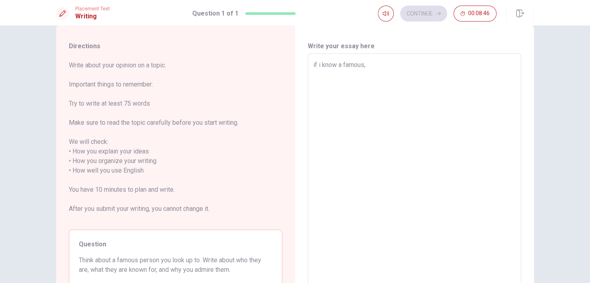
type textarea "x"
type textarea "if i know a famous, i"
type textarea "x"
type textarea "if i know a famous, i"
type textarea "x"
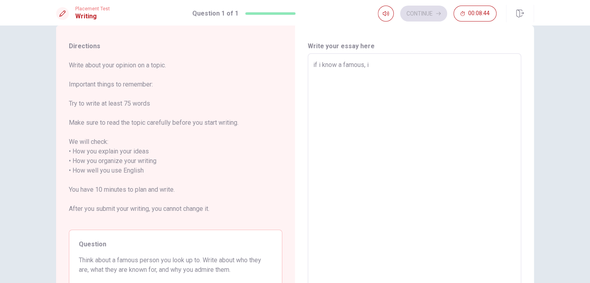
type textarea "if i know a famous, i w"
type textarea "x"
type textarea "if i know a famous, i [GEOGRAPHIC_DATA]"
type textarea "x"
type textarea "if i know a famous, i wil"
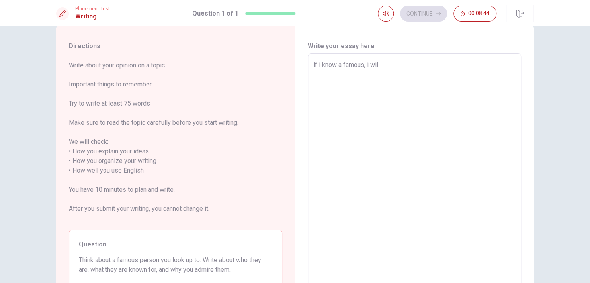
type textarea "x"
type textarea "if i know a famous, i will"
type textarea "x"
type textarea "if i know a famous, i will"
type textarea "x"
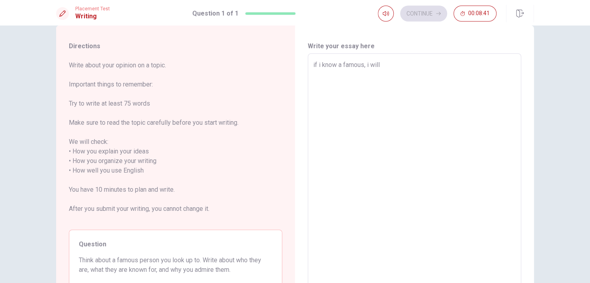
type textarea "if i know a famous, i will s"
type textarea "x"
type textarea "if i know a famous, i will st"
type textarea "x"
type textarea "if i know a famous, i will sta"
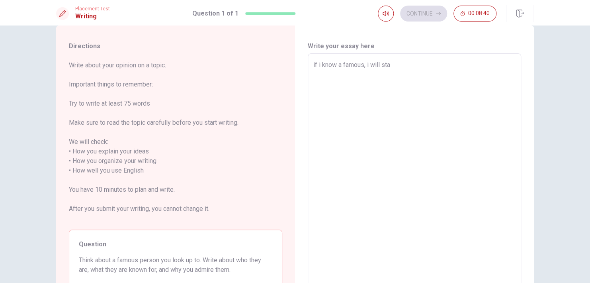
type textarea "x"
type textarea "if i know a famous, i will stay"
type textarea "x"
type textarea "if i know a famous, i will stay"
type textarea "x"
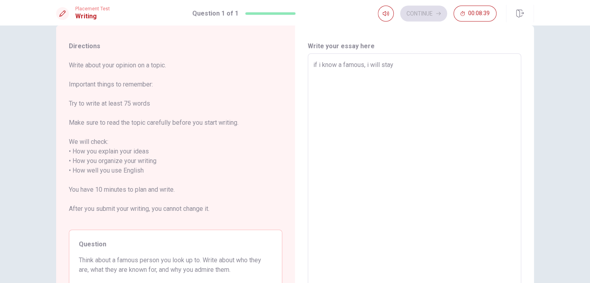
type textarea "if i know a famous, i will stay r"
type textarea "x"
type textarea "if i know a famous, i will stay re"
type textarea "x"
type textarea "if i know a famous, i will stay rea"
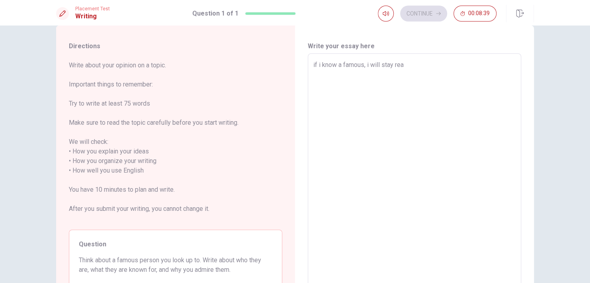
type textarea "x"
type textarea "if i know a famous, i will stay real"
type textarea "x"
type textarea "if i know a famous, i will stay reall"
type textarea "x"
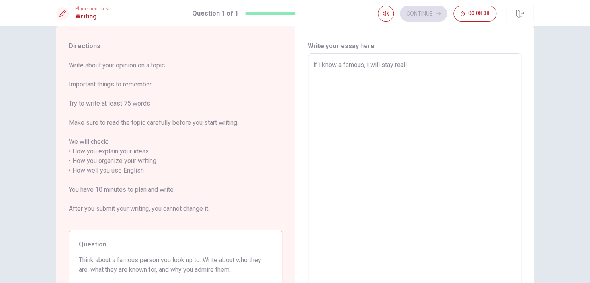
type textarea "if i know a famous, i will stay really"
type textarea "x"
type textarea "if i know a famous, i will stay really"
type textarea "x"
type textarea "if i know a famous, i will stay really h"
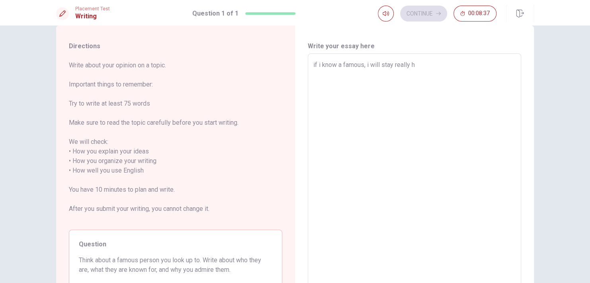
type textarea "x"
type textarea "if i know a famous, i will stay really ha"
type textarea "x"
type textarea "if i know a famous, i will stay really hap"
type textarea "x"
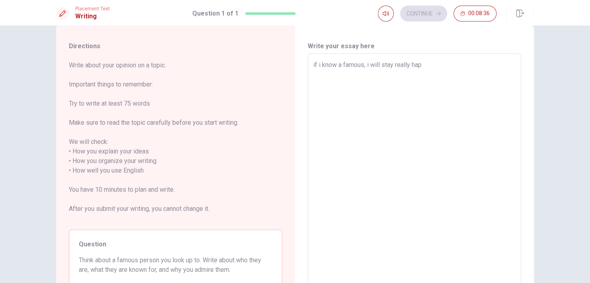
type textarea "if i know a famous, i will stay really happ"
type textarea "x"
type textarea "if i know a famous, i will stay really happy"
type textarea "x"
type textarea "if i know a famous, i will stay really happy,"
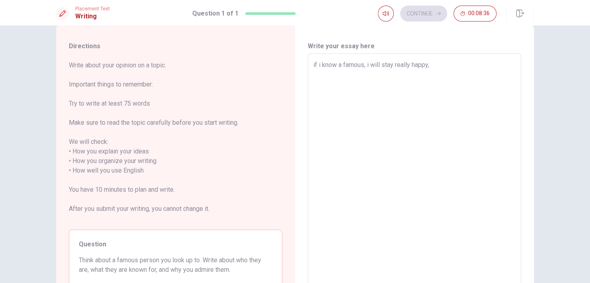
type textarea "x"
type textarea "if i know a famous, i will stay really happy,"
type textarea "x"
type textarea "if i know a famous, i will stay really happy, p"
type textarea "x"
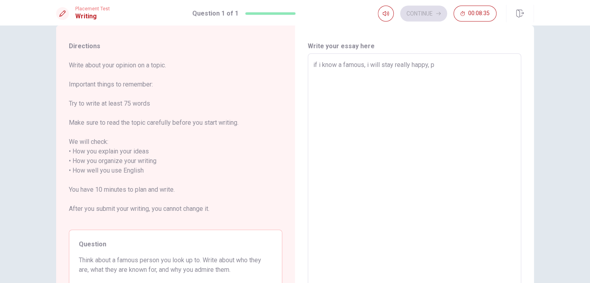
type textarea "if i know a famous, i will stay really happy, pe"
type textarea "x"
type textarea "if i know a famous, i will stay really happy, p"
type textarea "x"
type textarea "if i know a famous, i will stay really happy,"
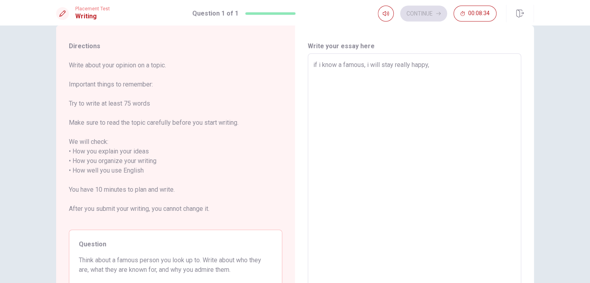
type textarea "x"
type textarea "if i know a famous, i will stay really happy, b"
type textarea "x"
type textarea "if i know a famous, i will stay really happy, be"
type textarea "x"
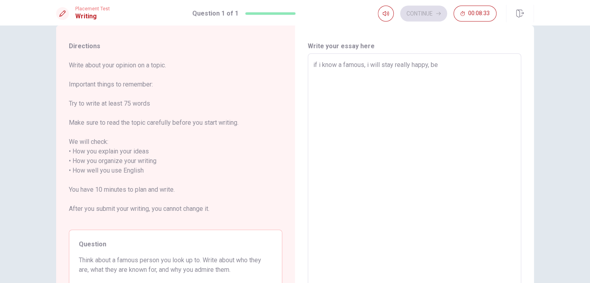
type textarea "if i know a famous, i will stay really happy, bec"
type textarea "x"
type textarea "if i know a famous, i will stay really happy, [PERSON_NAME]"
type textarea "x"
type textarea "if i know a famous, i will stay really happy, [PERSON_NAME]"
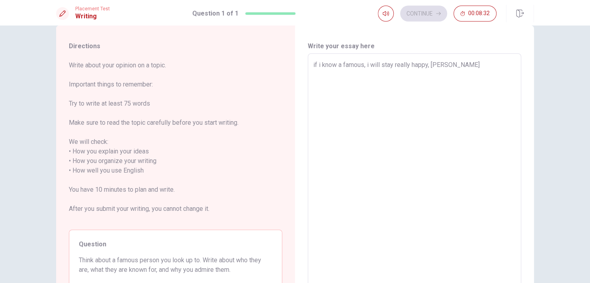
type textarea "x"
type textarea "if i know a famous, i will stay really happy, becous"
type textarea "x"
type textarea "if i know a famous, i will stay really happy, becouse"
type textarea "x"
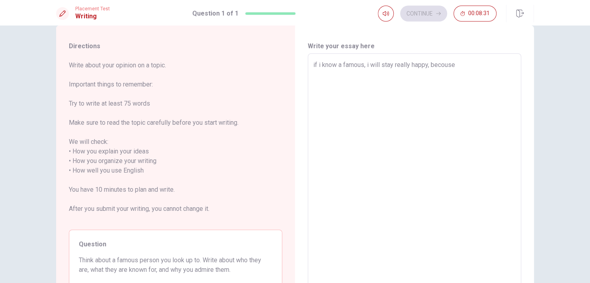
type textarea "if i know a famous, i will stay really happy, becouse"
type textarea "x"
type textarea "if i know a famous, i will stay really happy, becouse"
type textarea "x"
type textarea "if i know a famous, i will stay really happy, becous"
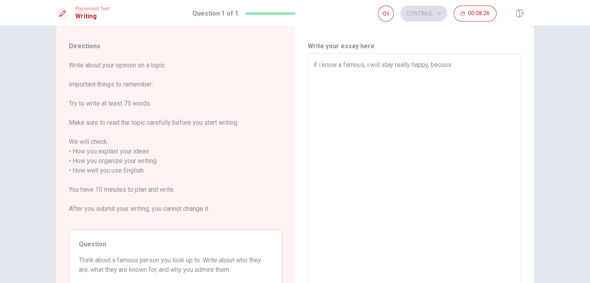
type textarea "x"
type textarea "if i know a famous, i will stay really happy, [PERSON_NAME]"
type textarea "x"
type textarea "if i know a famous, i will stay really happy, [PERSON_NAME]"
type textarea "x"
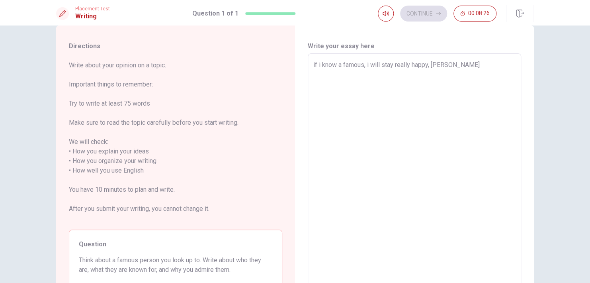
type textarea "if i know a famous, i will stay really happy, bec"
type textarea "x"
type textarea "if i know a famous, i will stay really happy, beca"
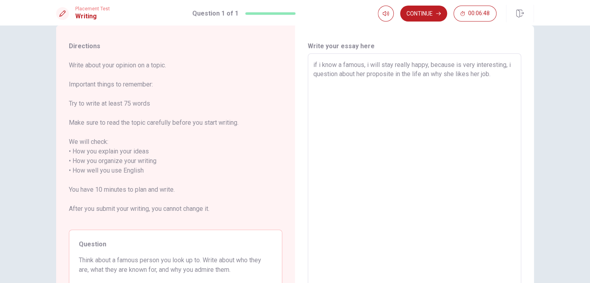
click at [334, 73] on textarea "if i know a famous, i will stay really happy, because is very interesting, i qu…" at bounding box center [414, 170] width 202 height 221
click at [497, 75] on textarea "if i know a famous, i will stay really happy, because is very interesting, i qu…" at bounding box center [414, 170] width 202 height 221
click at [419, 76] on textarea "if i know a famous, i will stay really happy, because is very interesting, i qu…" at bounding box center [414, 170] width 202 height 221
click at [493, 72] on textarea "if i know a famous, i will stay really happy, because is very interesting, i qu…" at bounding box center [414, 170] width 202 height 221
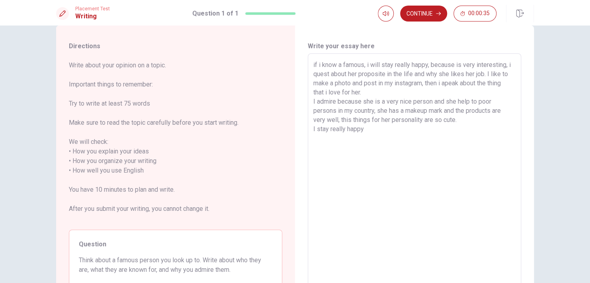
click at [315, 130] on textarea "if i know a famous, i will stay really happy, because is very interesting, i qu…" at bounding box center [414, 170] width 202 height 221
click at [380, 127] on textarea "if i know a famous, i will stay really happy, because is very interesting, i qu…" at bounding box center [414, 170] width 202 height 221
click at [335, 128] on textarea "if i know a famous, i will stay really happy, because is very interesting, i qu…" at bounding box center [414, 170] width 202 height 221
click at [375, 128] on textarea "if i know a famous, i will stay really happy, because is very interesting, i qu…" at bounding box center [414, 170] width 202 height 221
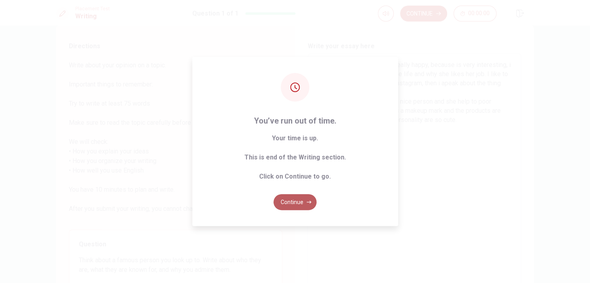
click at [304, 201] on button "Continue" at bounding box center [295, 202] width 43 height 16
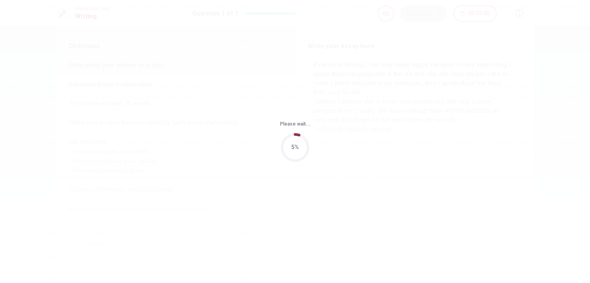
scroll to position [0, 0]
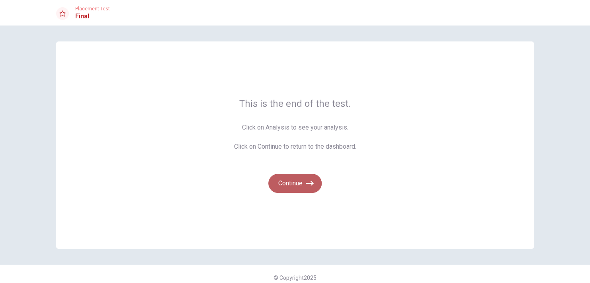
click at [306, 184] on icon "button" at bounding box center [310, 183] width 8 height 8
